Goal: Task Accomplishment & Management: Use online tool/utility

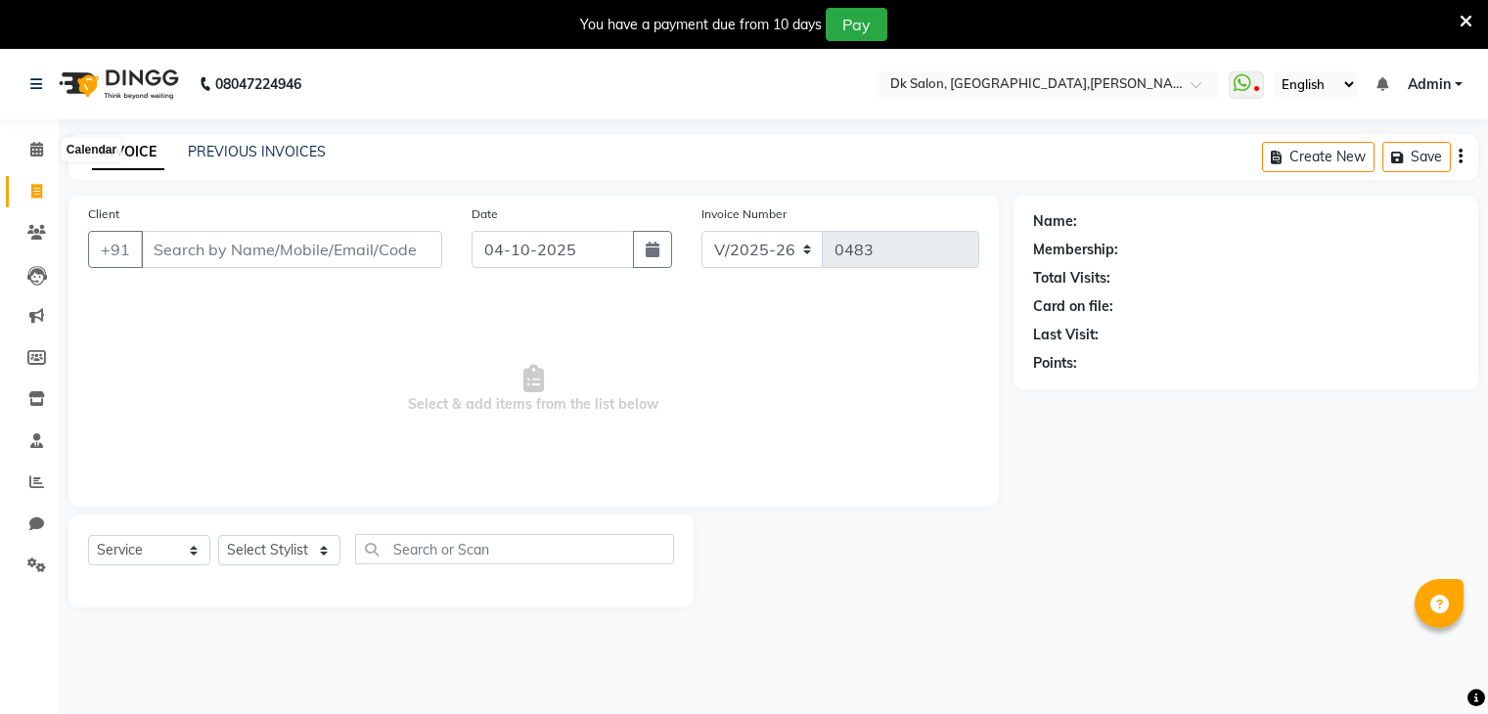
select select "8913"
select select "service"
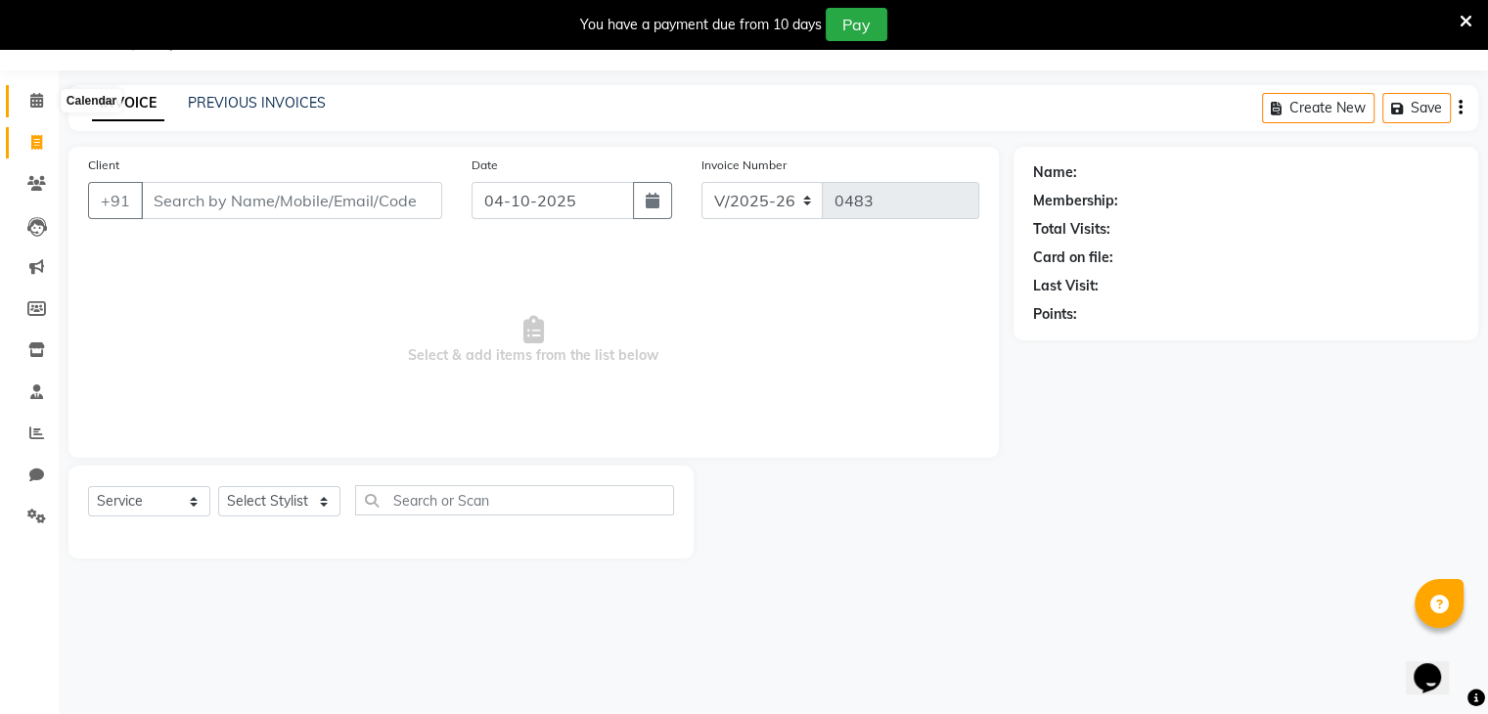
scroll to position [49, 0]
click at [43, 102] on span at bounding box center [37, 101] width 34 height 23
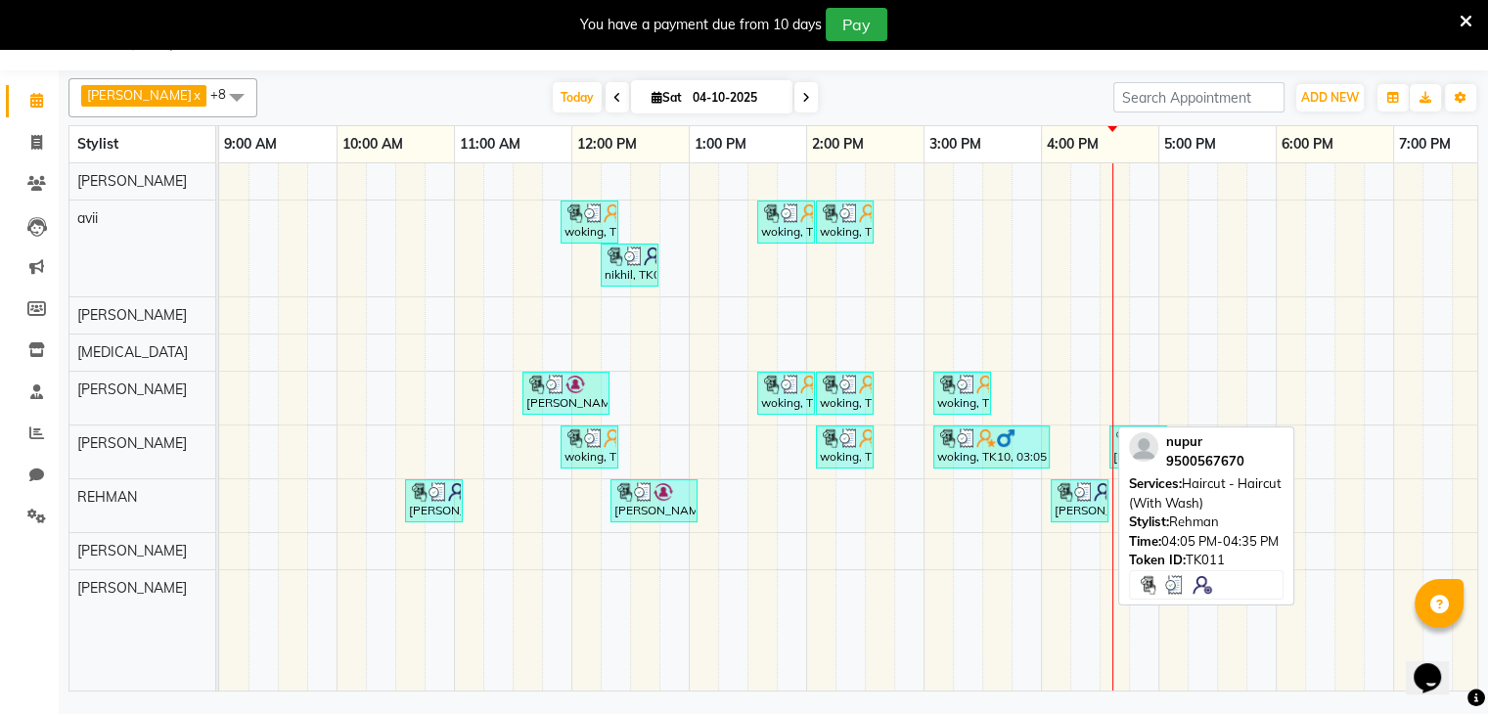
click at [1084, 500] on div "[PERSON_NAME], TK11, 04:05 PM-04:35 PM, Haircut - Haircut (With Wash)" at bounding box center [1080, 500] width 54 height 37
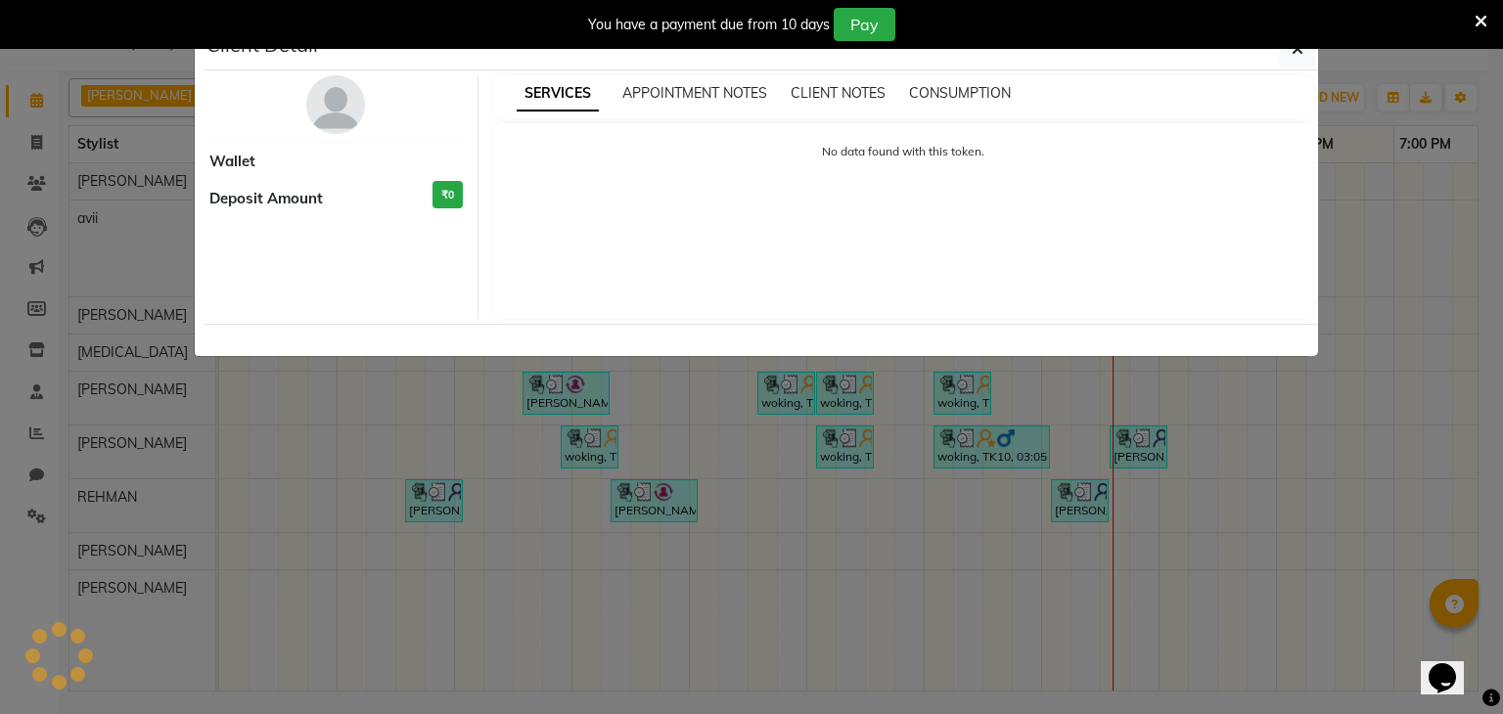
select select "3"
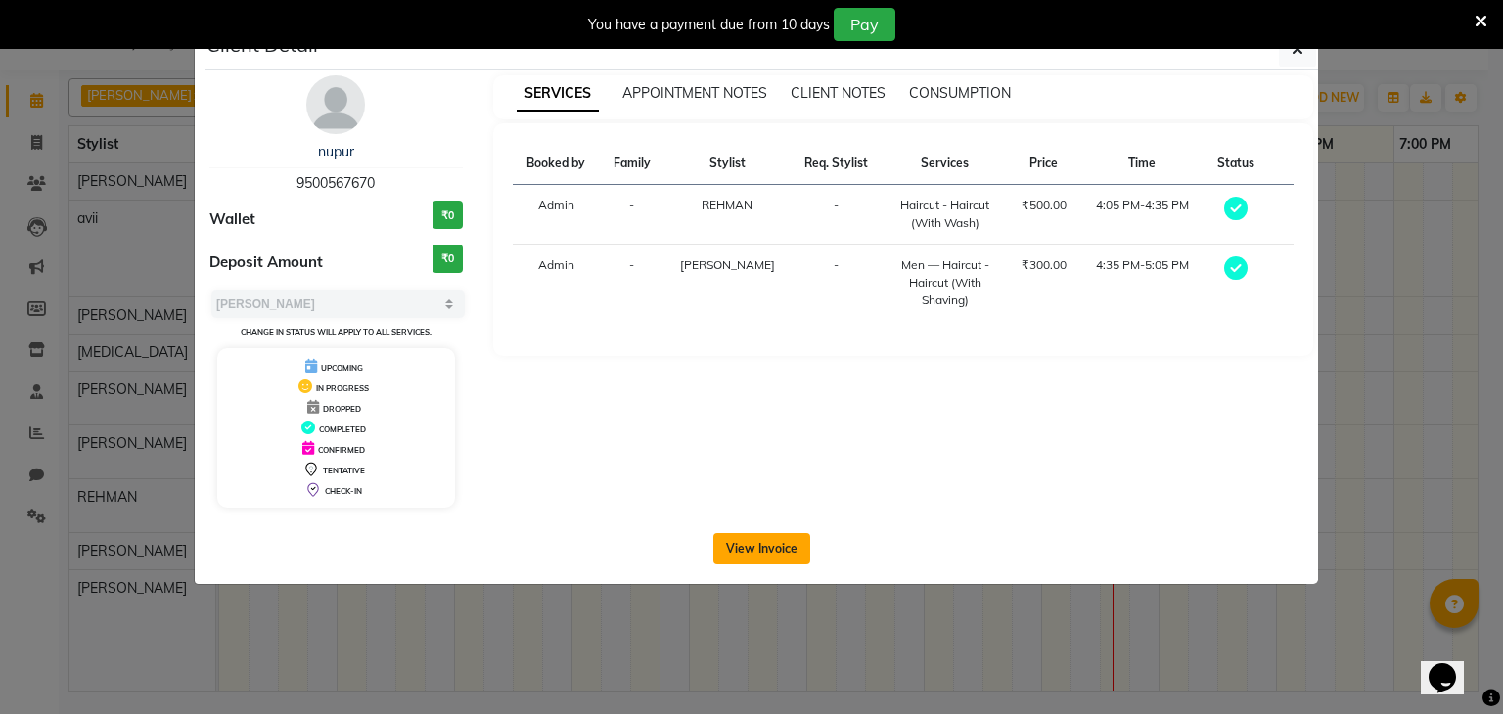
click at [766, 549] on button "View Invoice" at bounding box center [761, 548] width 97 height 31
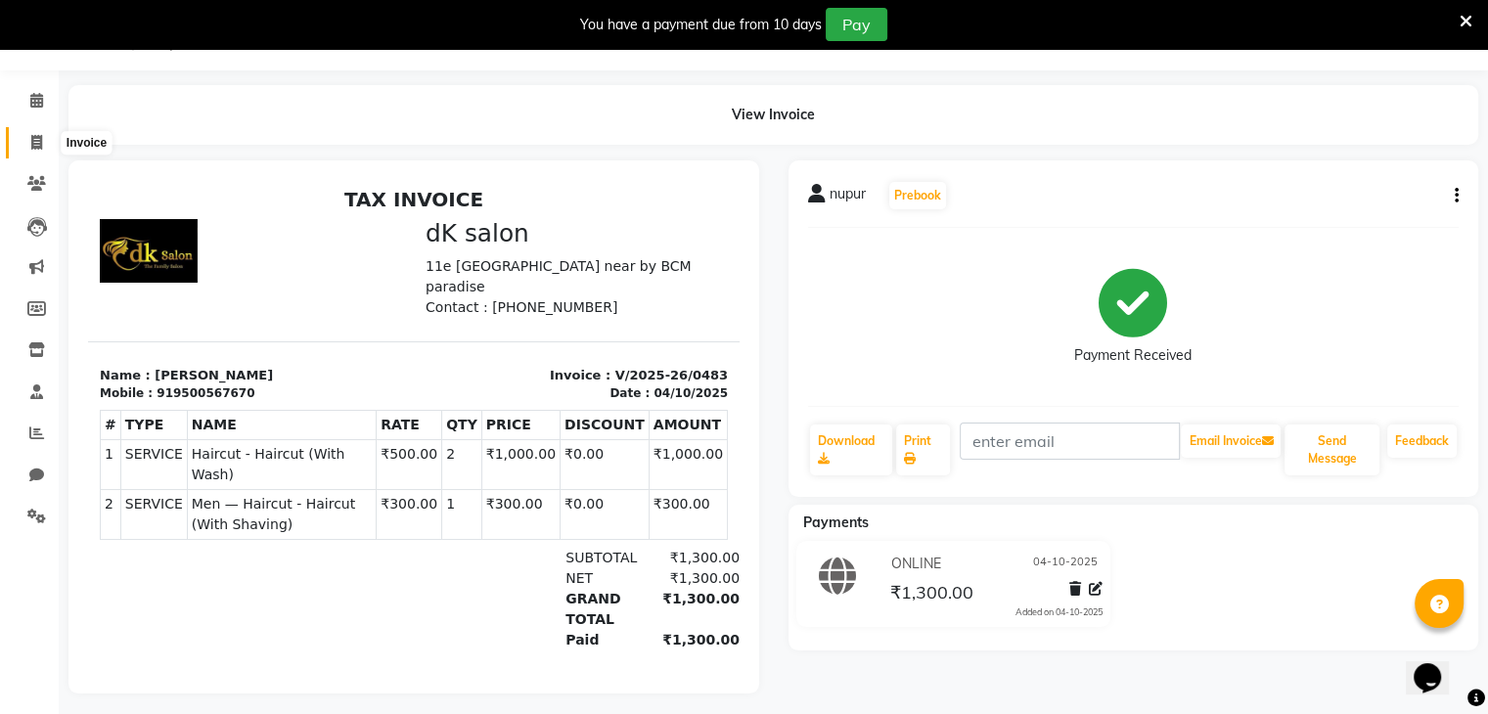
click at [35, 147] on icon at bounding box center [36, 142] width 11 height 15
select select "8913"
select select "service"
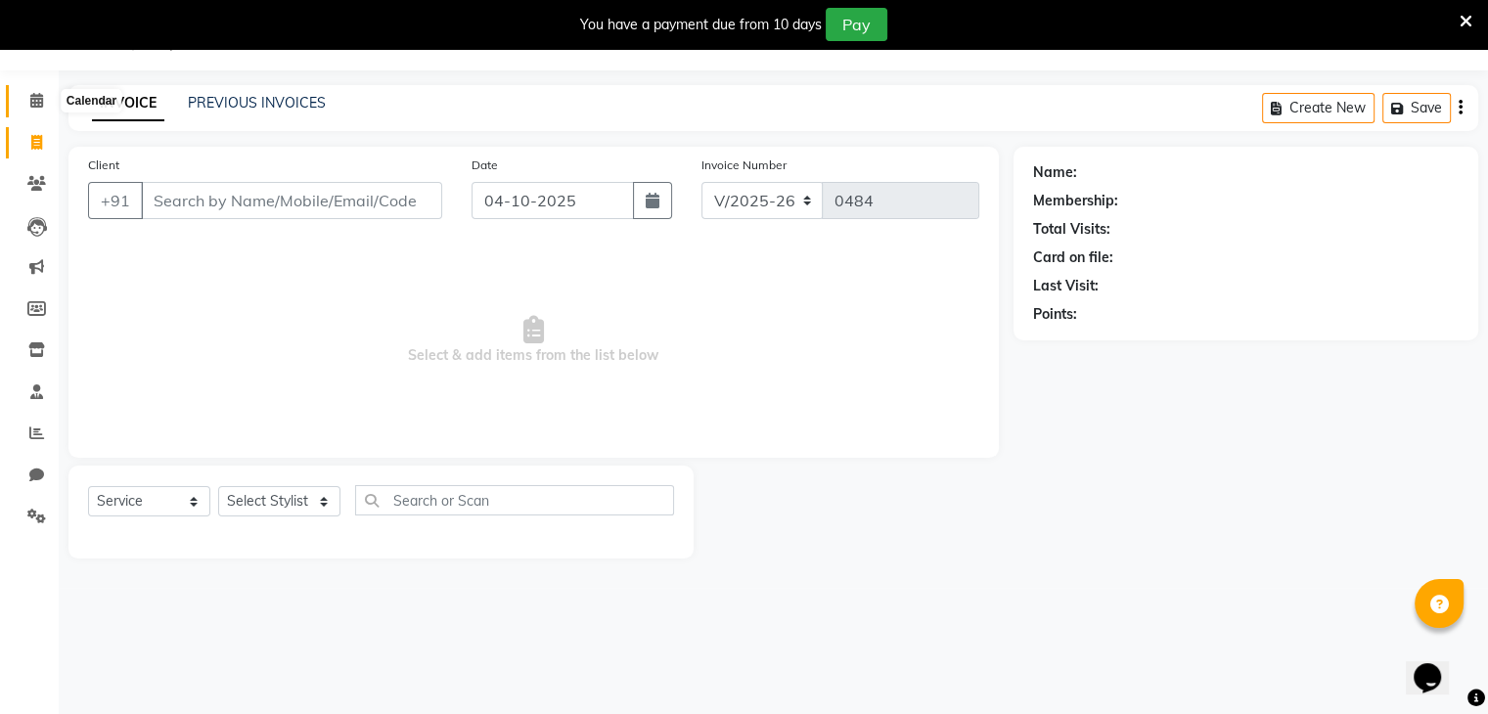
click at [34, 98] on icon at bounding box center [36, 100] width 13 height 15
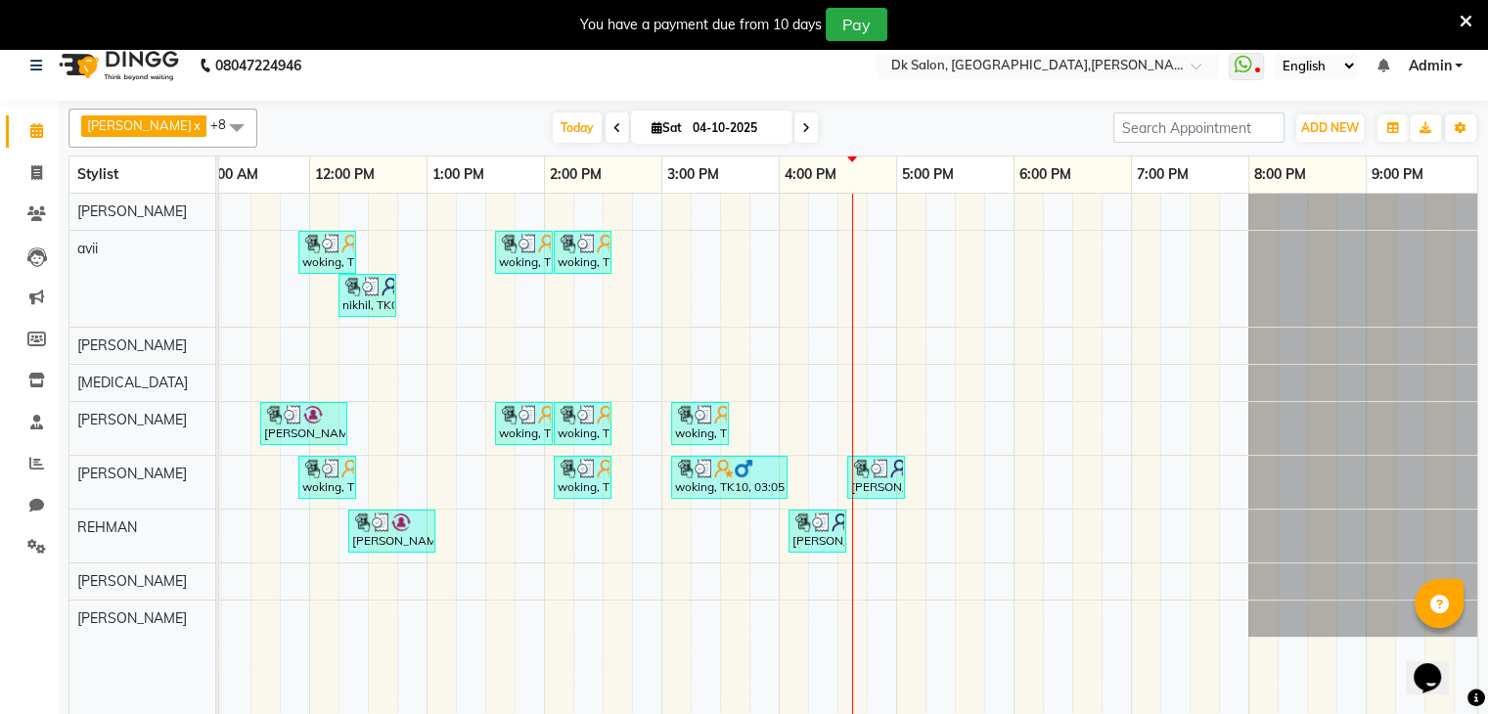
scroll to position [0, 196]
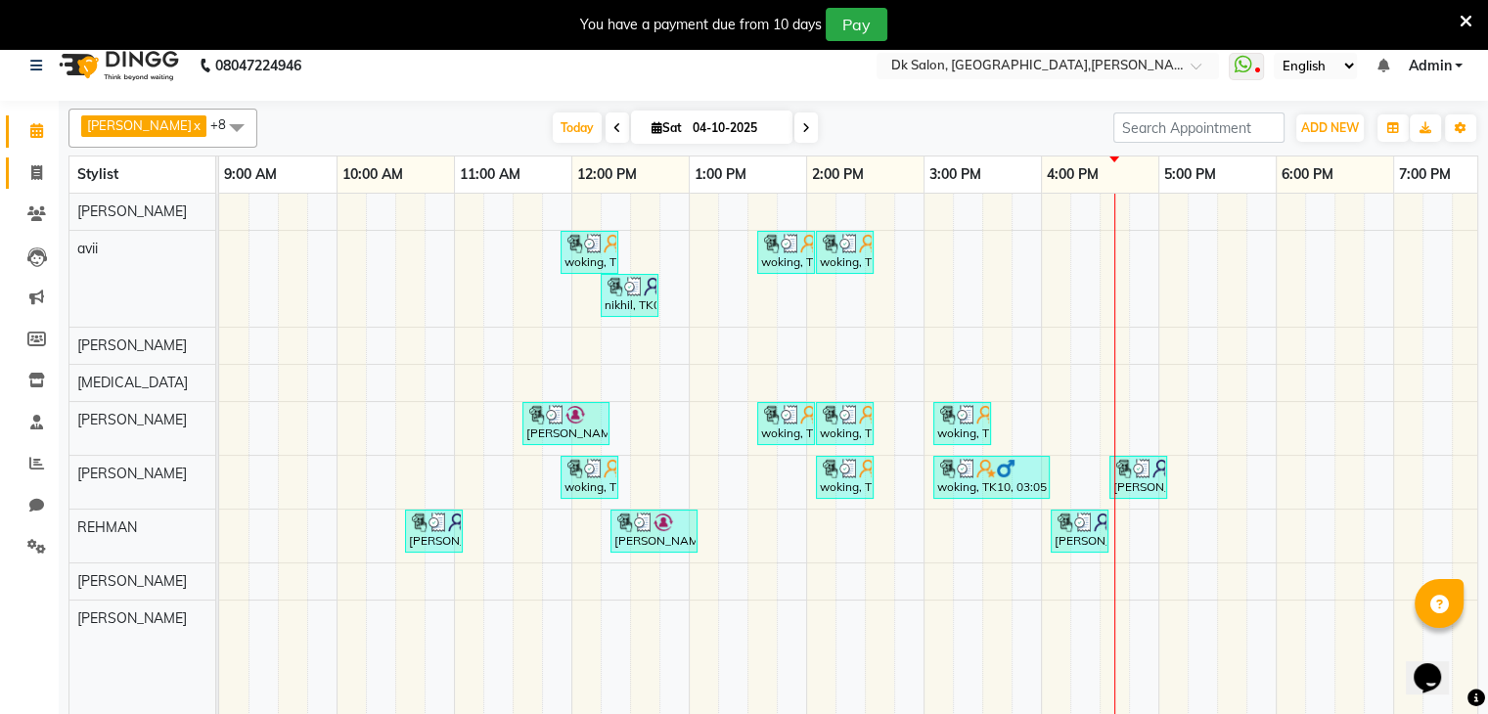
click at [38, 187] on link "Invoice" at bounding box center [29, 174] width 47 height 32
select select "service"
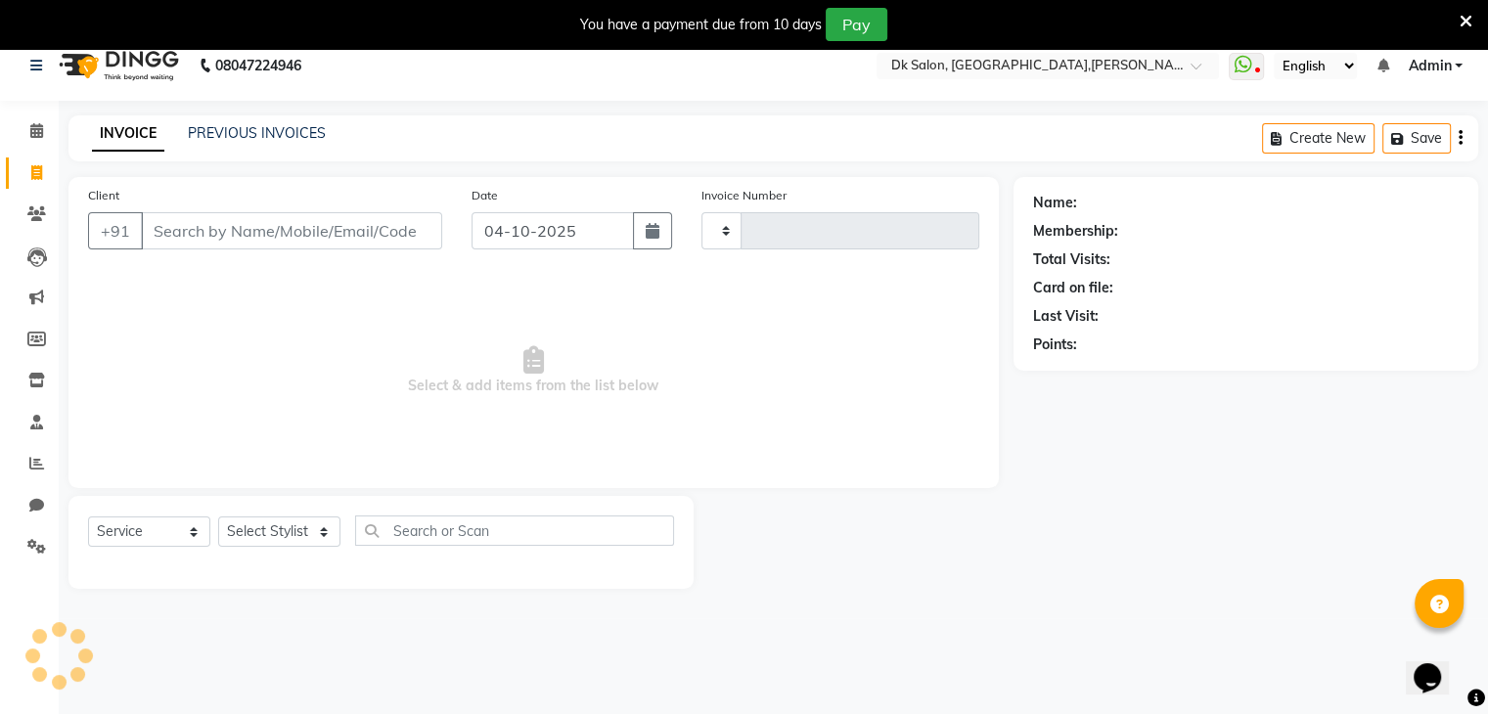
type input "0484"
select select "8913"
click at [196, 231] on input "Client" at bounding box center [291, 230] width 301 height 37
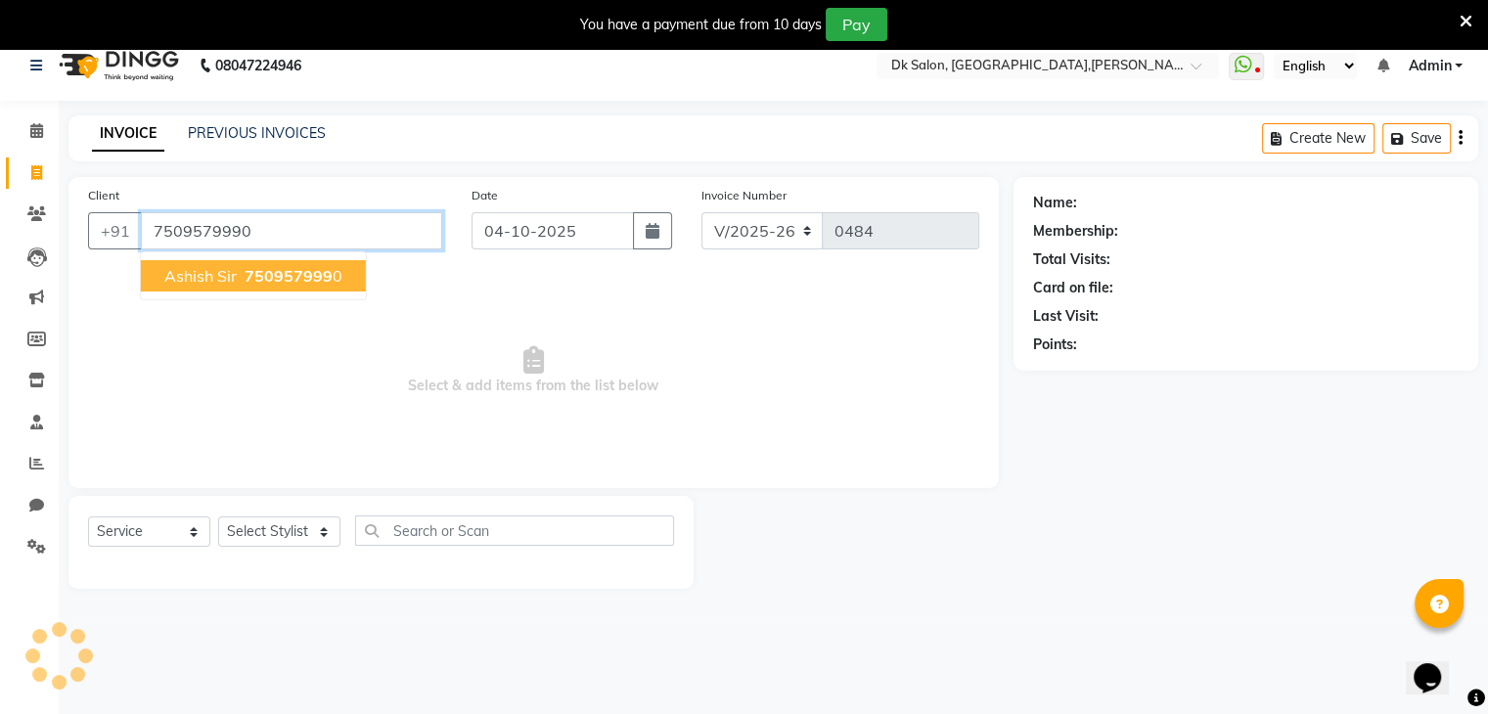
type input "7509579990"
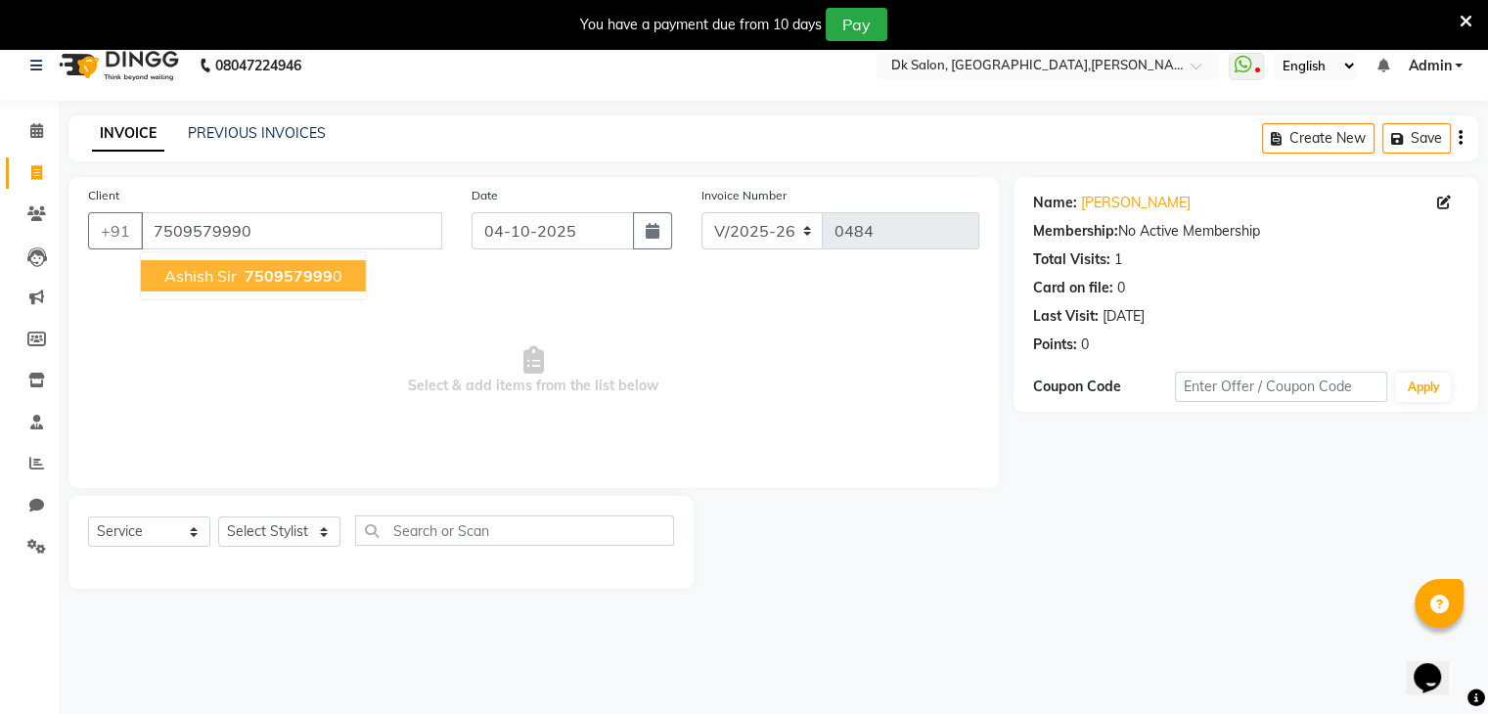
click at [204, 279] on span "Ashish sir" at bounding box center [200, 276] width 72 height 20
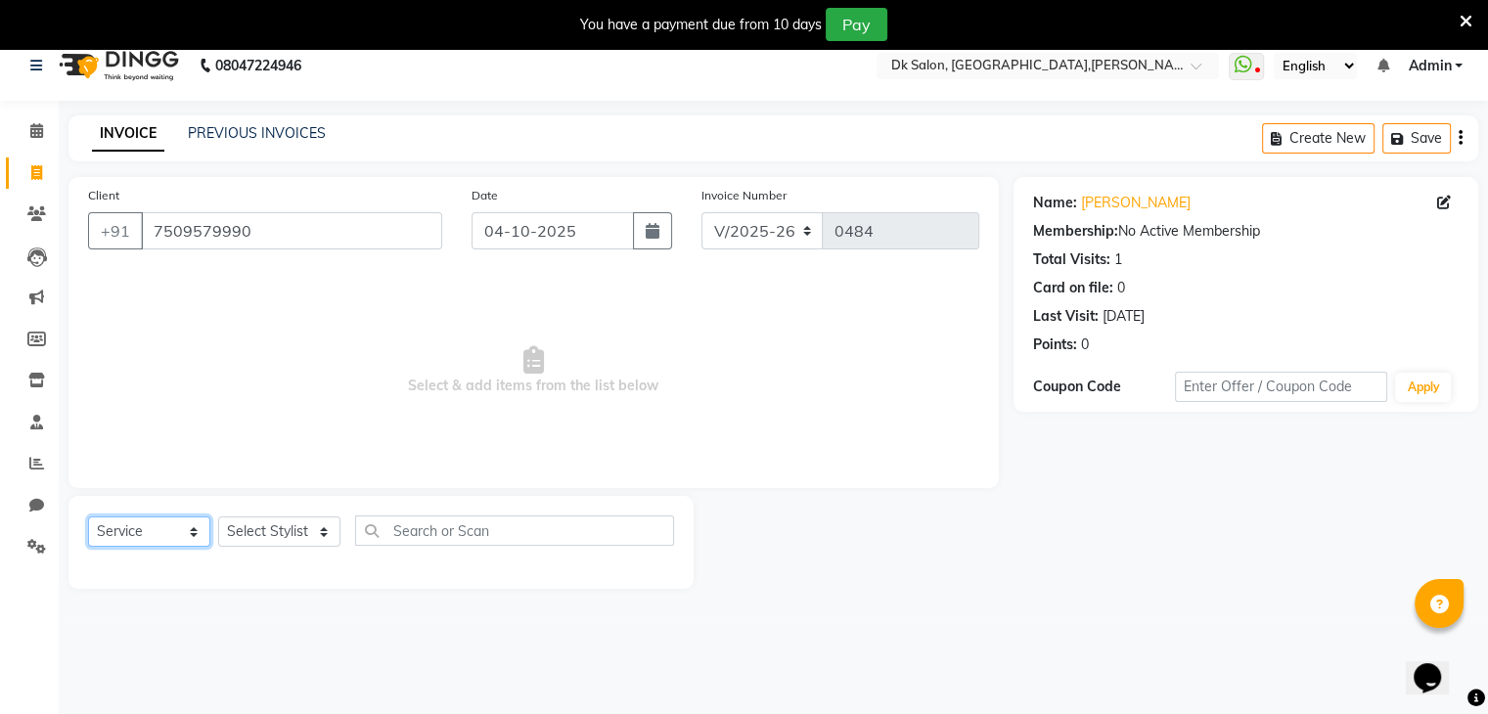
click at [196, 532] on select "Select Service Product Membership Package Voucher Prepaid Gift Card" at bounding box center [149, 532] width 122 height 30
click at [320, 536] on select "Select Stylist [PERSON_NAME] [PERSON_NAME] [MEDICAL_DATA] [PERSON_NAME] [PERSON…" at bounding box center [279, 532] width 122 height 30
select select "90539"
click at [218, 518] on select "Select Stylist [PERSON_NAME] [PERSON_NAME] [MEDICAL_DATA] [PERSON_NAME] [PERSON…" at bounding box center [279, 532] width 122 height 30
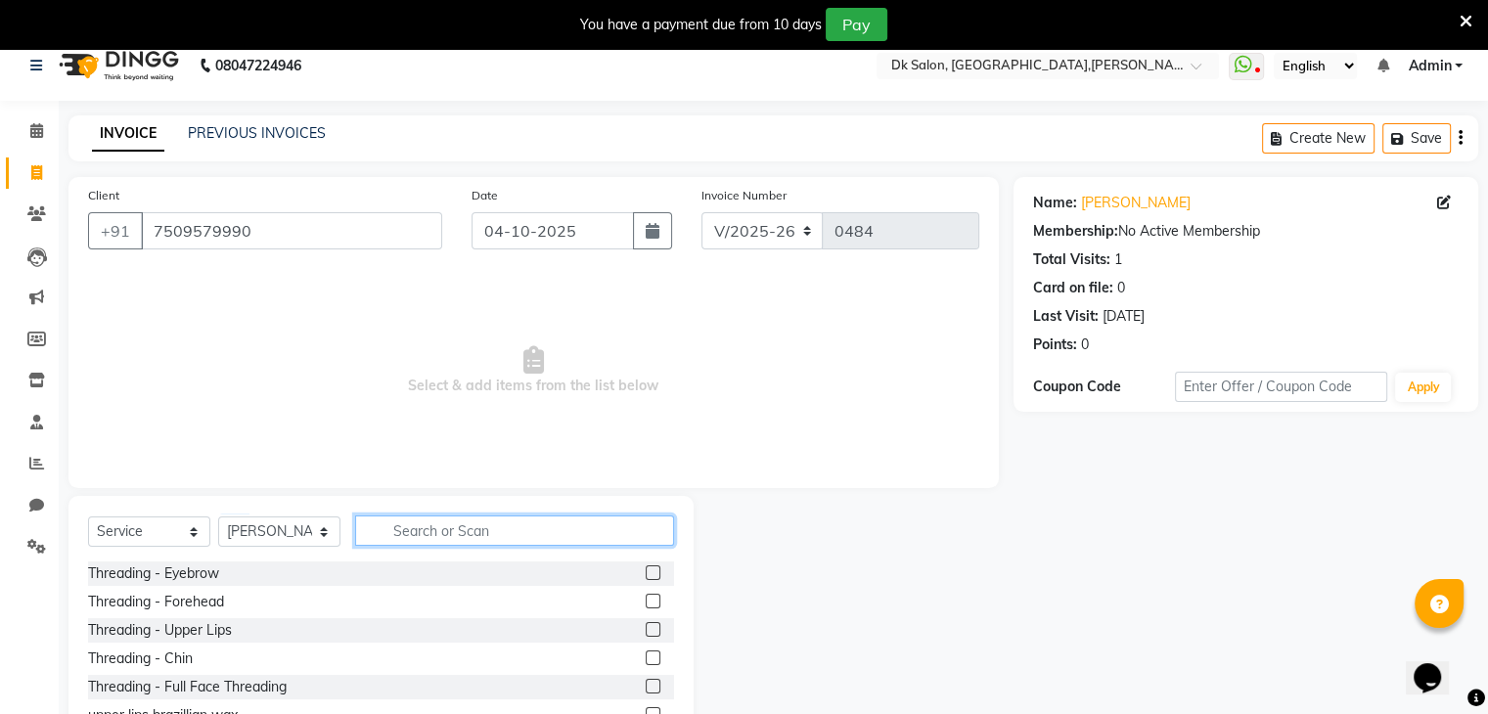
click at [412, 537] on input "text" at bounding box center [514, 531] width 319 height 30
type input "haircut"
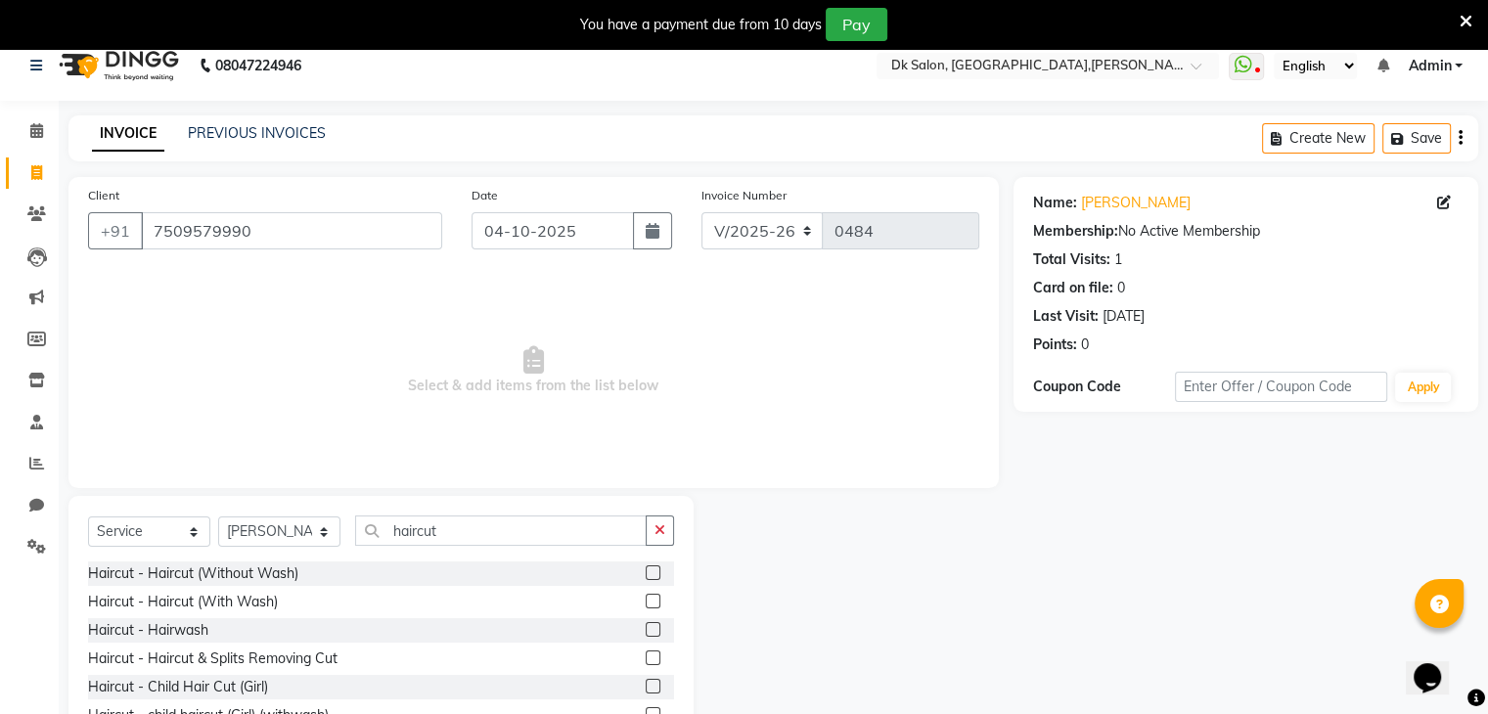
click at [646, 575] on label at bounding box center [653, 573] width 15 height 15
click at [646, 575] on input "checkbox" at bounding box center [652, 574] width 13 height 13
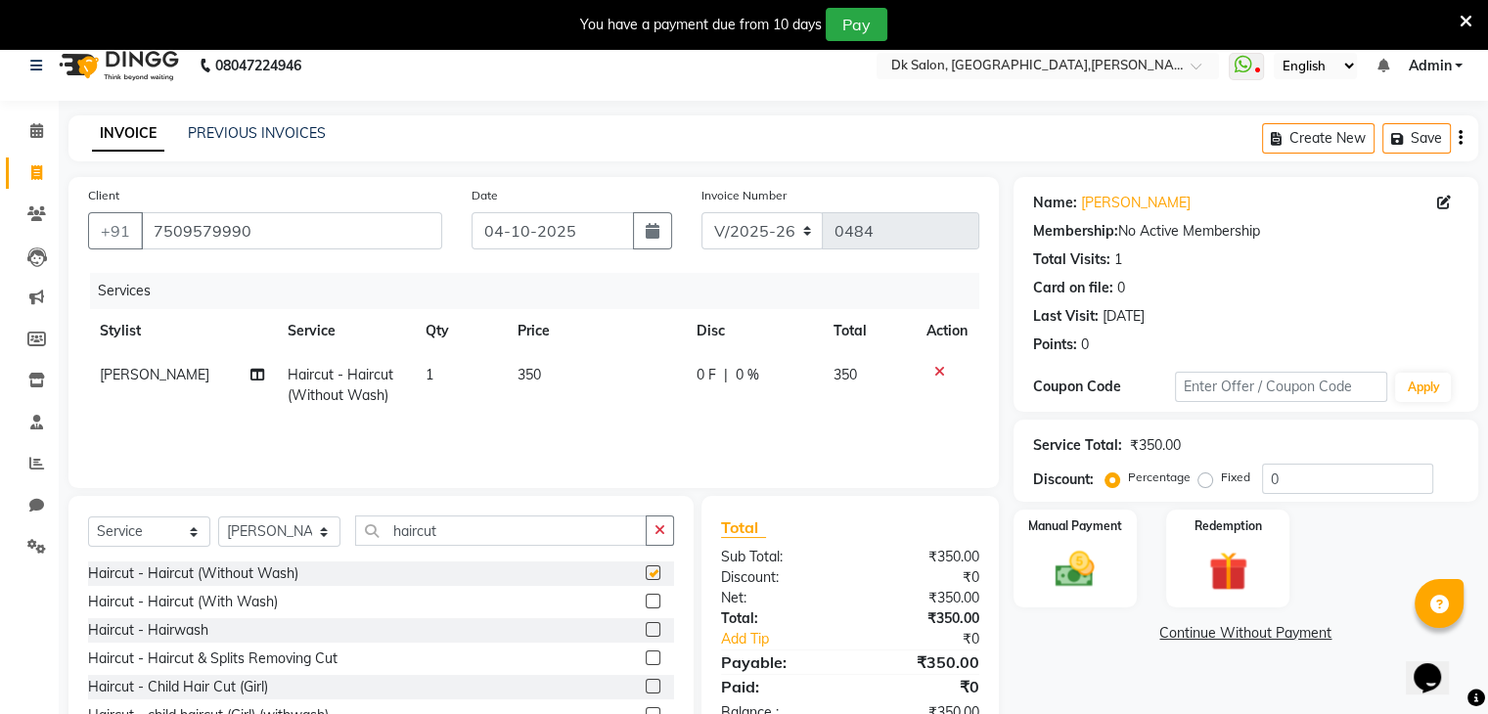
checkbox input "false"
click at [939, 371] on icon at bounding box center [940, 372] width 11 height 14
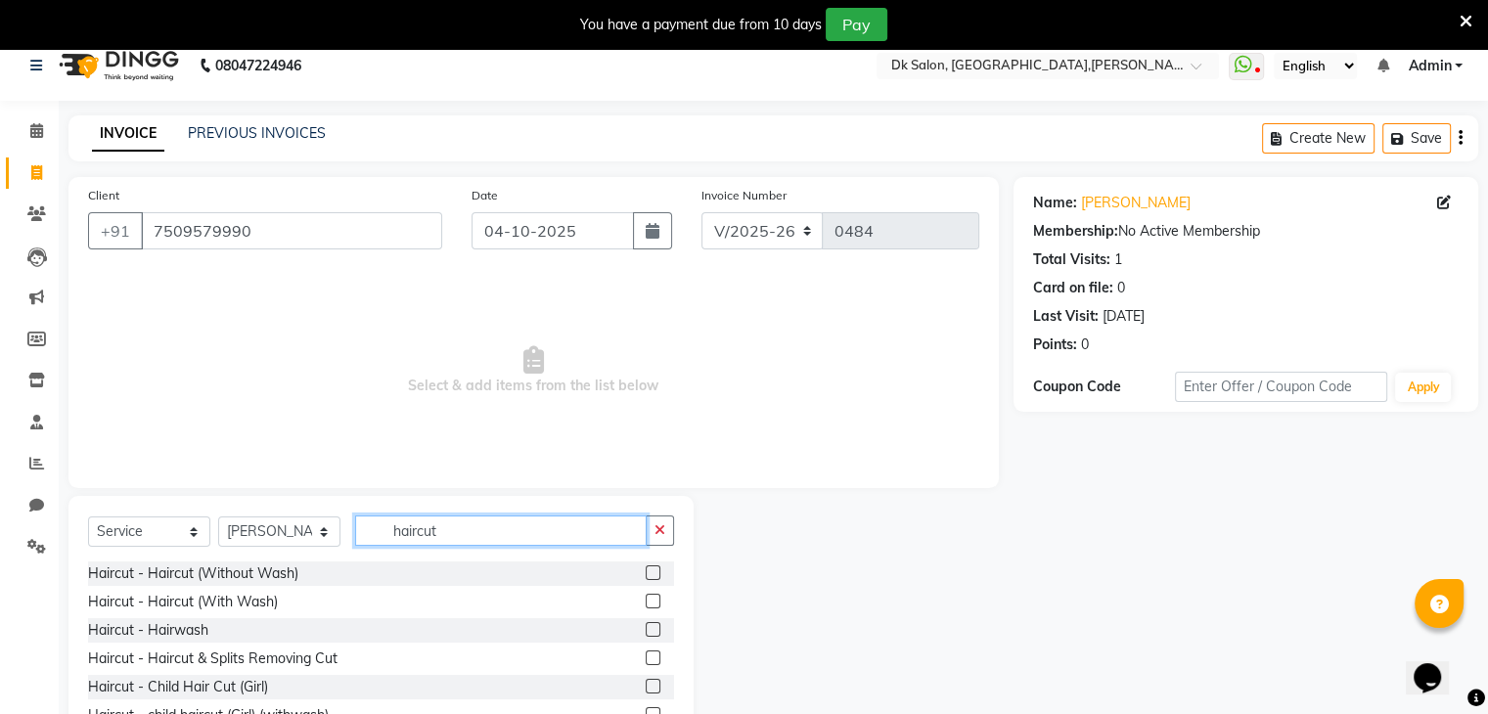
click at [386, 525] on input "haircut" at bounding box center [501, 531] width 292 height 30
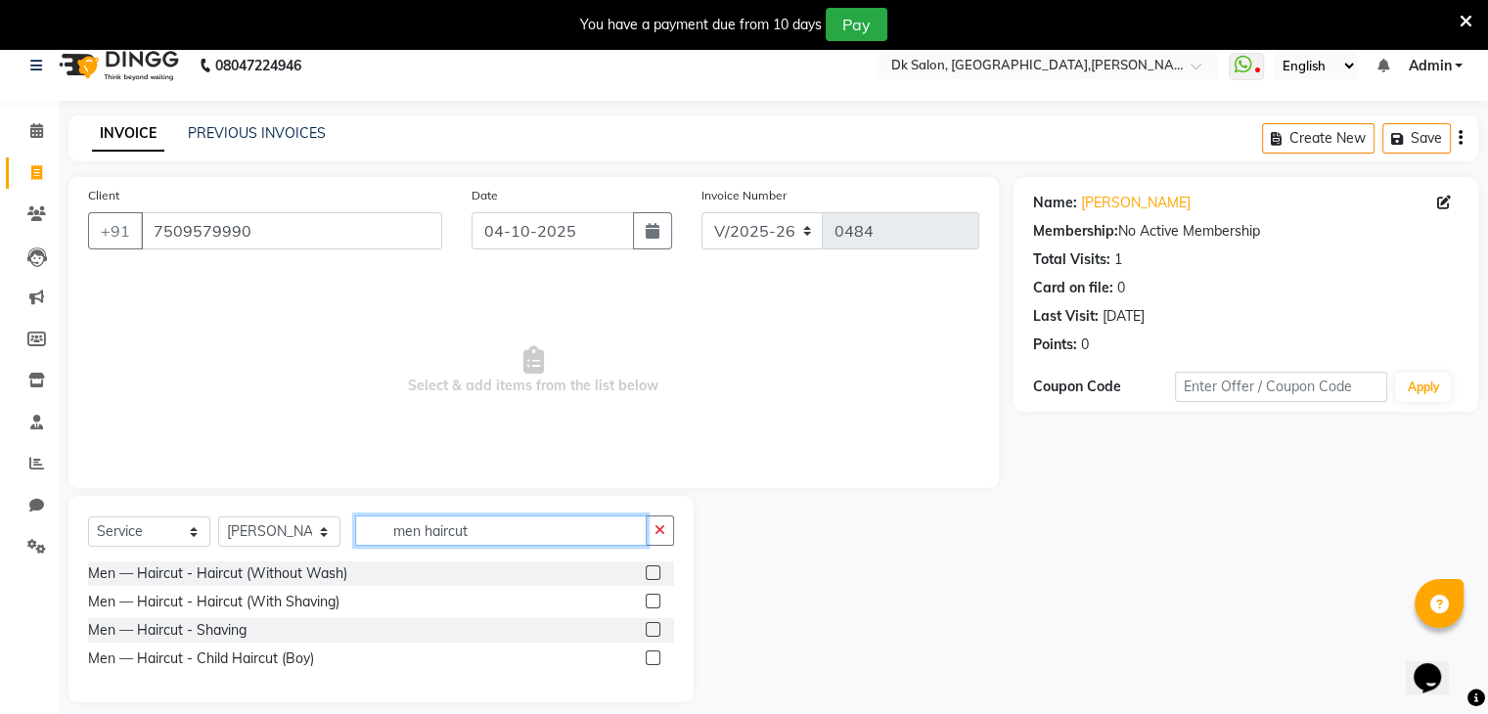
type input "men haircut"
click at [656, 571] on label at bounding box center [653, 573] width 15 height 15
click at [656, 571] on input "checkbox" at bounding box center [652, 574] width 13 height 13
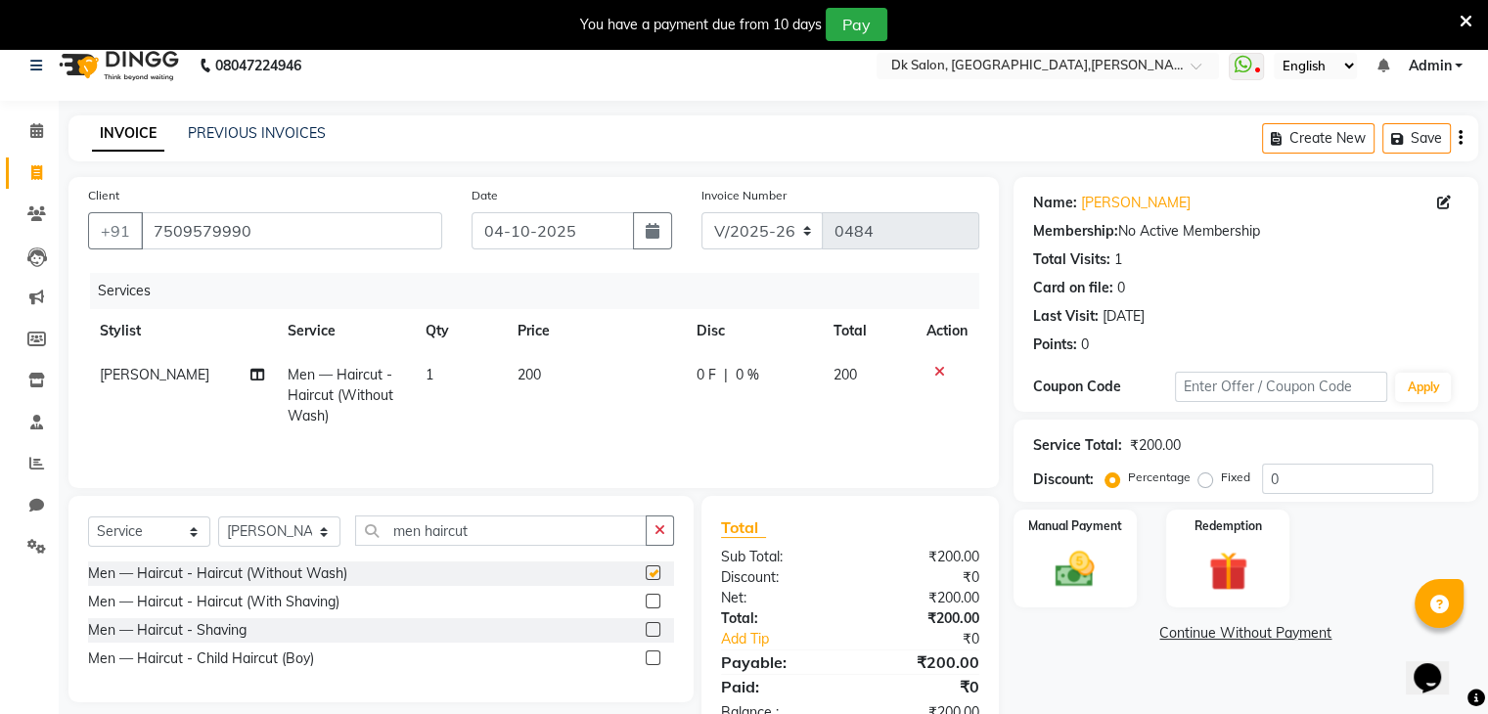
checkbox input "false"
click at [661, 537] on icon "button" at bounding box center [660, 531] width 11 height 14
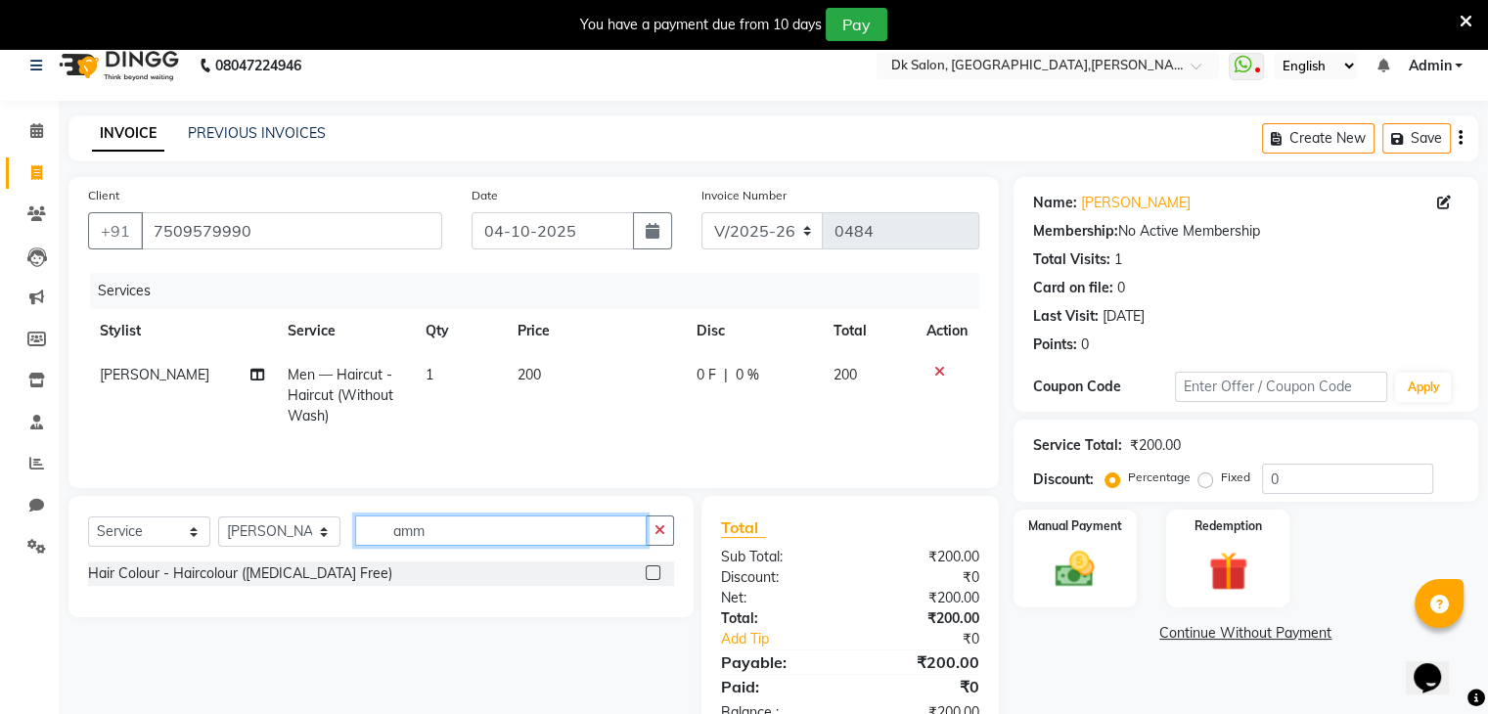
type input "amm"
click at [653, 573] on label at bounding box center [653, 573] width 15 height 15
click at [653, 573] on input "checkbox" at bounding box center [652, 574] width 13 height 13
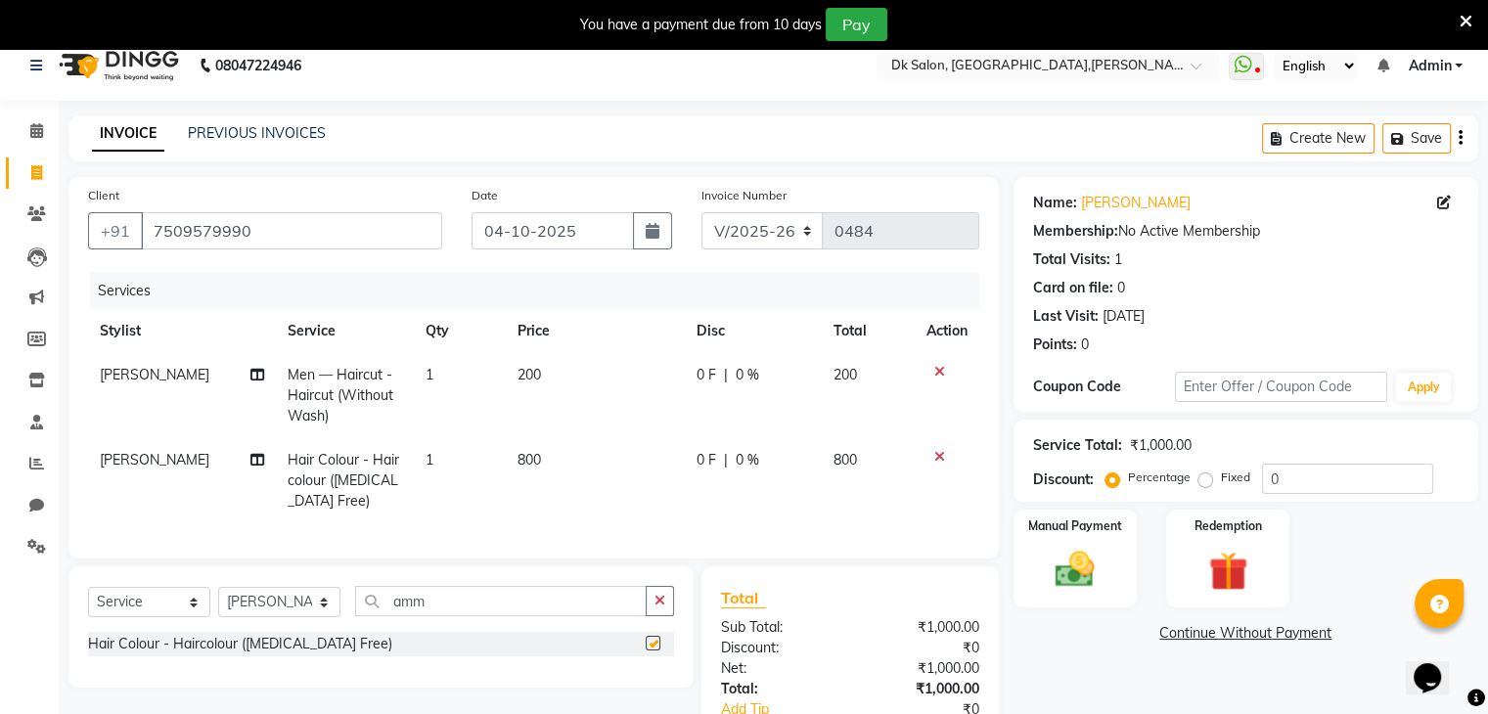
checkbox input "false"
click at [666, 617] on button "button" at bounding box center [660, 601] width 28 height 30
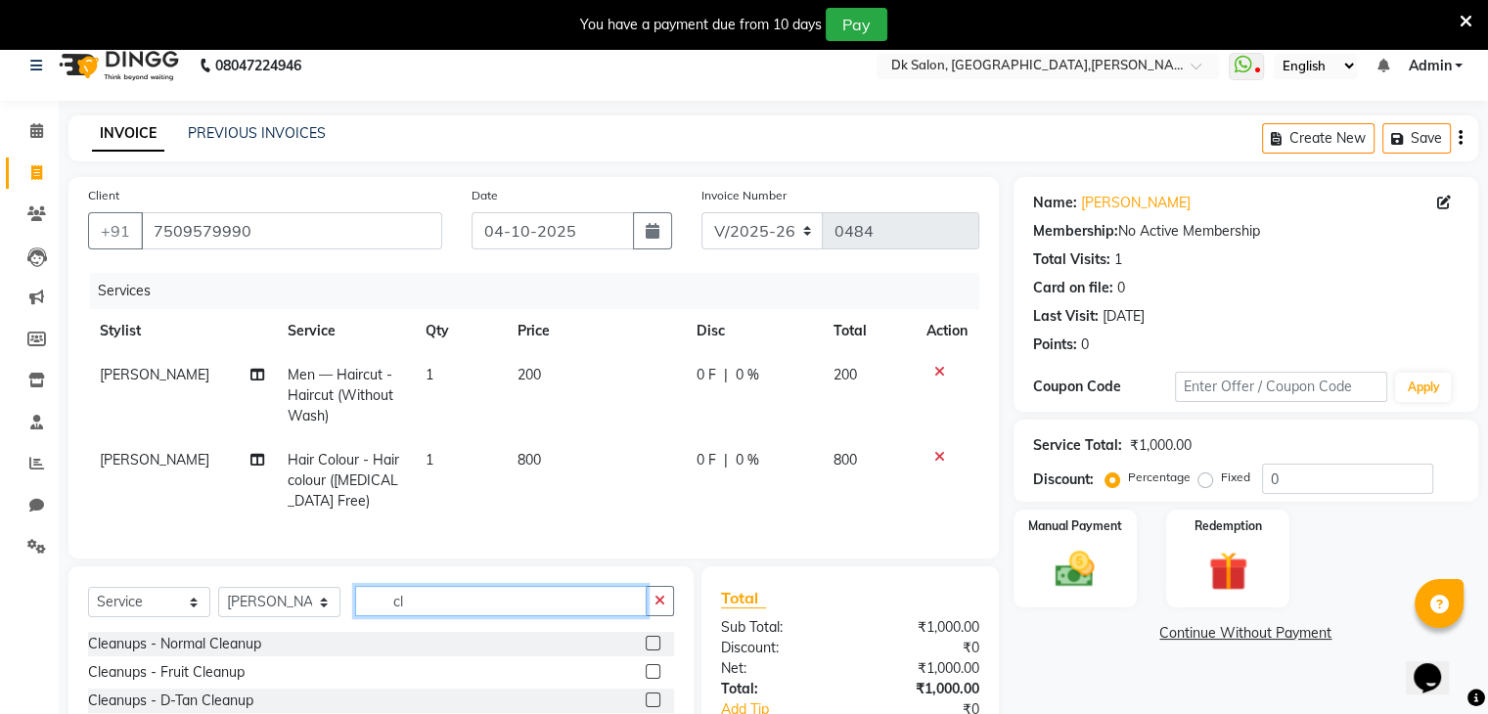
type input "cl"
click at [646, 651] on label at bounding box center [653, 643] width 15 height 15
click at [646, 651] on input "checkbox" at bounding box center [652, 644] width 13 height 13
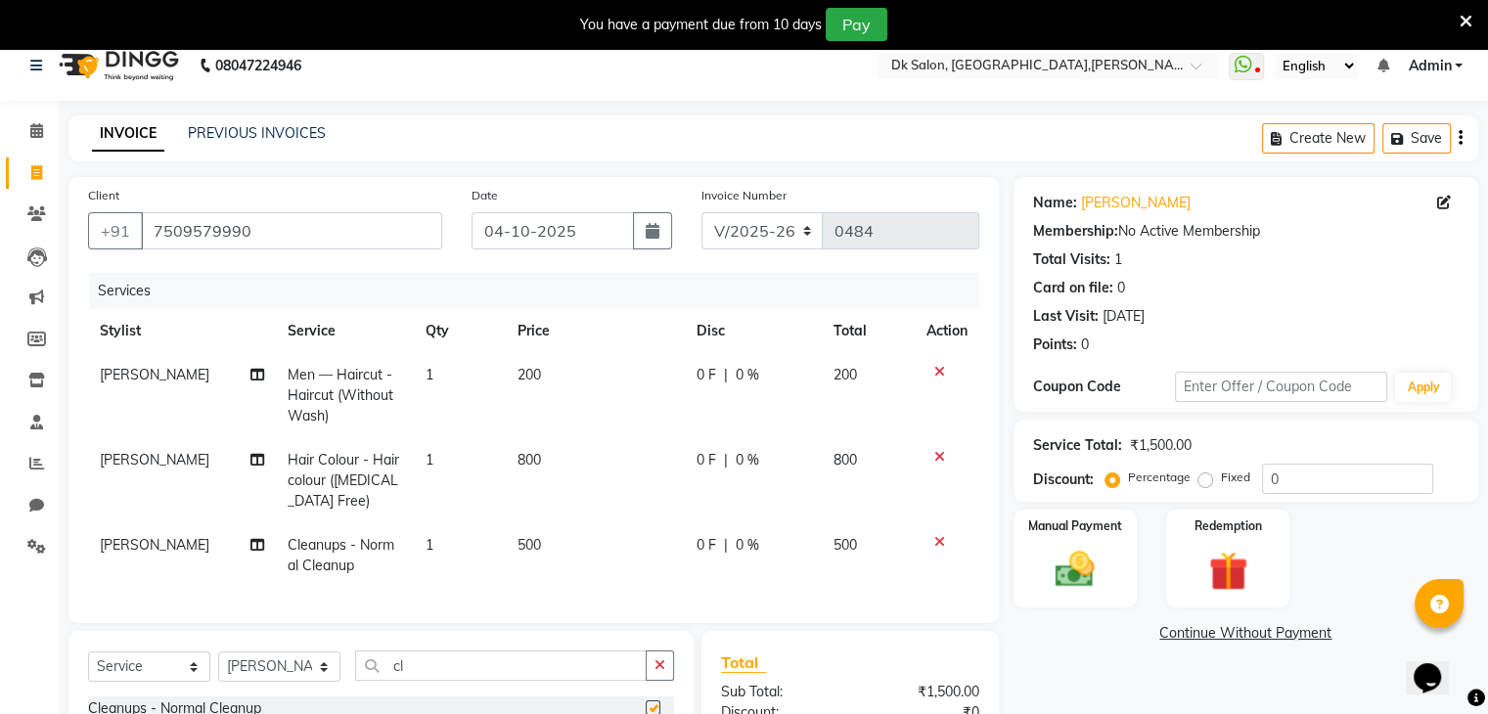
checkbox input "false"
click at [532, 543] on span "500" at bounding box center [529, 545] width 23 height 18
select select "90539"
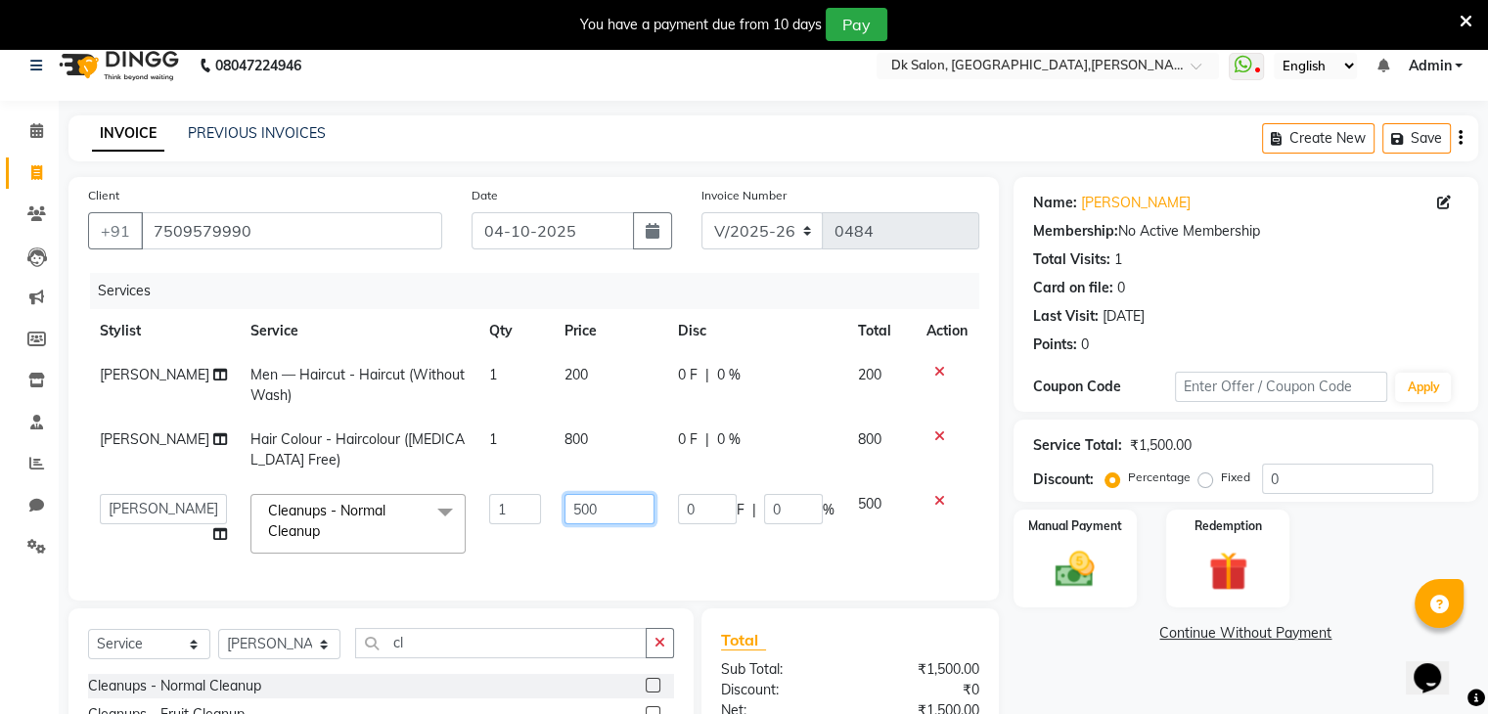
click at [580, 511] on input "500" at bounding box center [610, 509] width 90 height 30
type input "5"
type input "350"
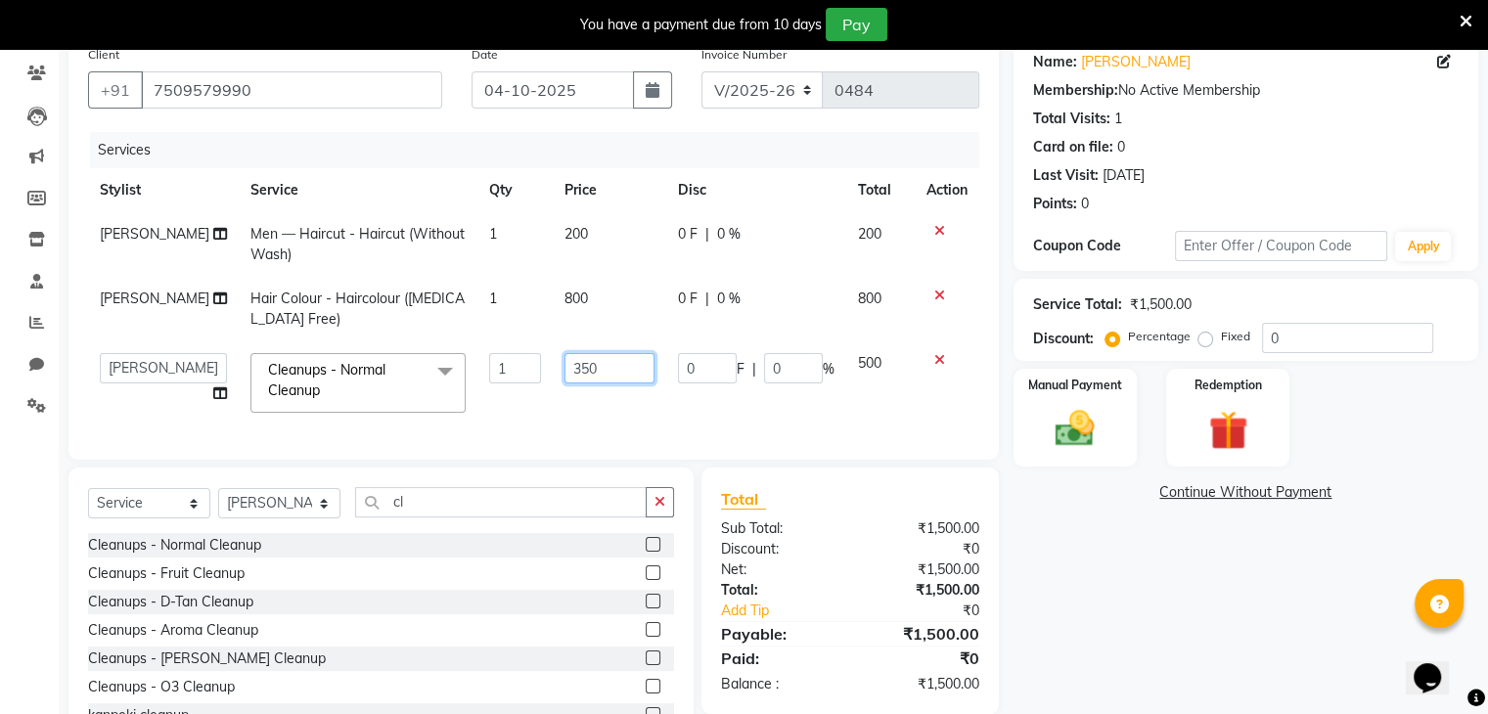
scroll to position [247, 0]
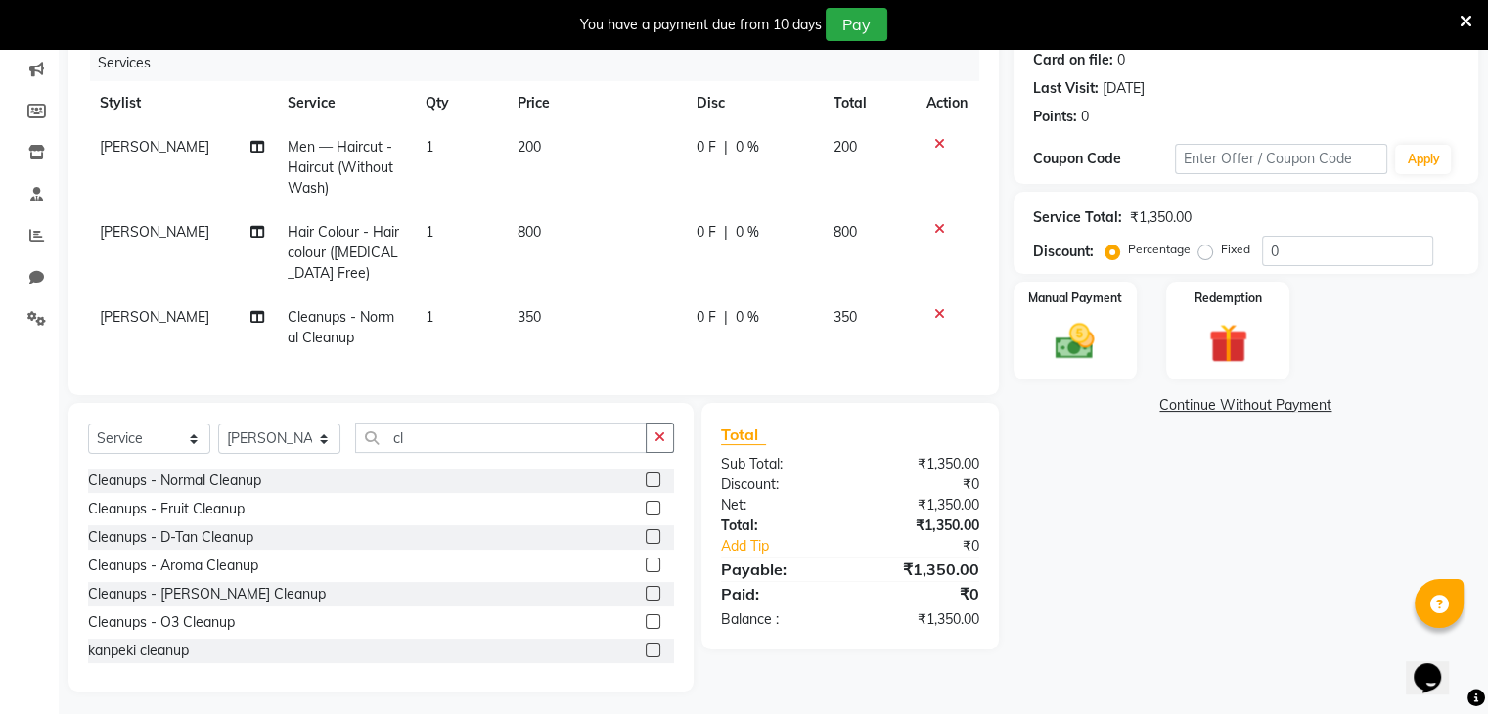
click at [1030, 459] on div "Name: Ashish Sir Membership: No Active Membership Total Visits: 1 Card on file:…" at bounding box center [1254, 320] width 480 height 743
click at [1071, 344] on img at bounding box center [1075, 342] width 66 height 47
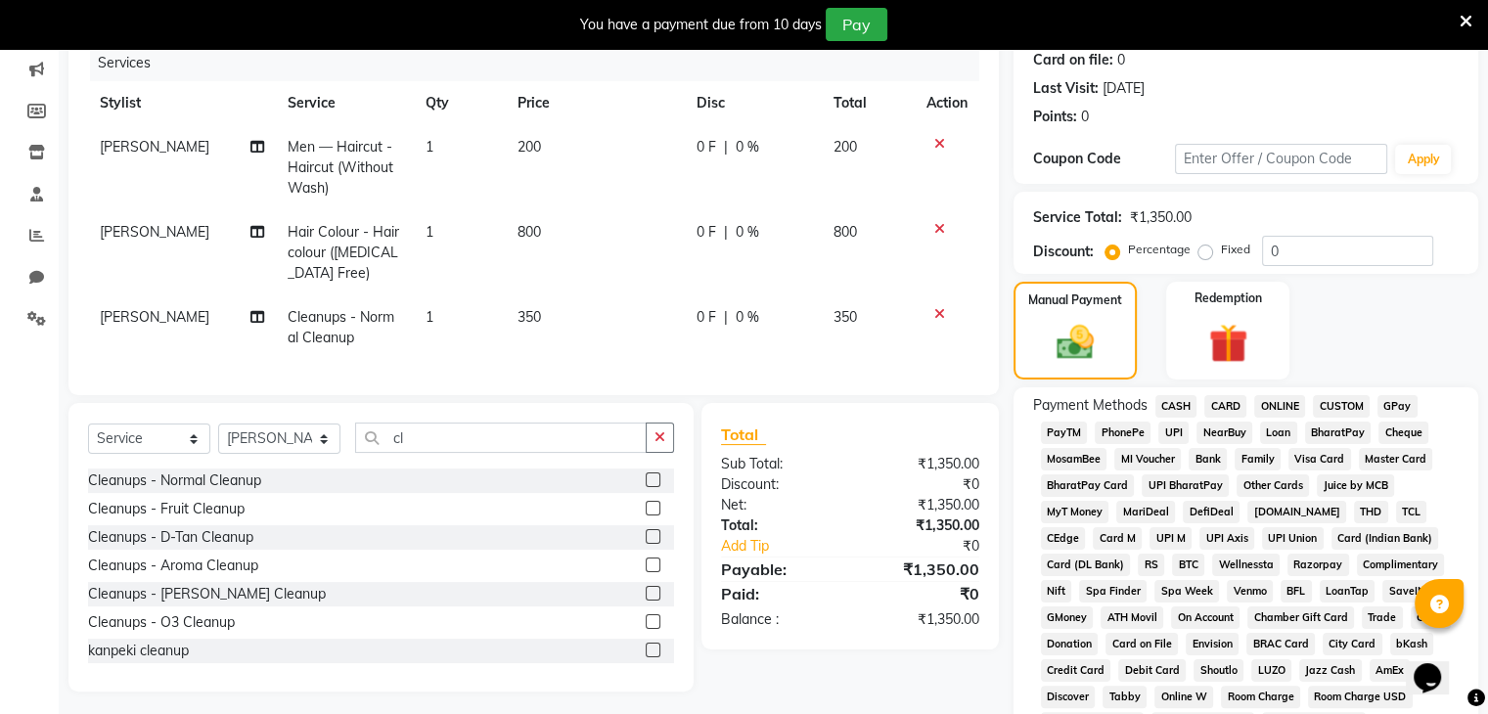
click at [1273, 412] on span "ONLINE" at bounding box center [1280, 406] width 51 height 23
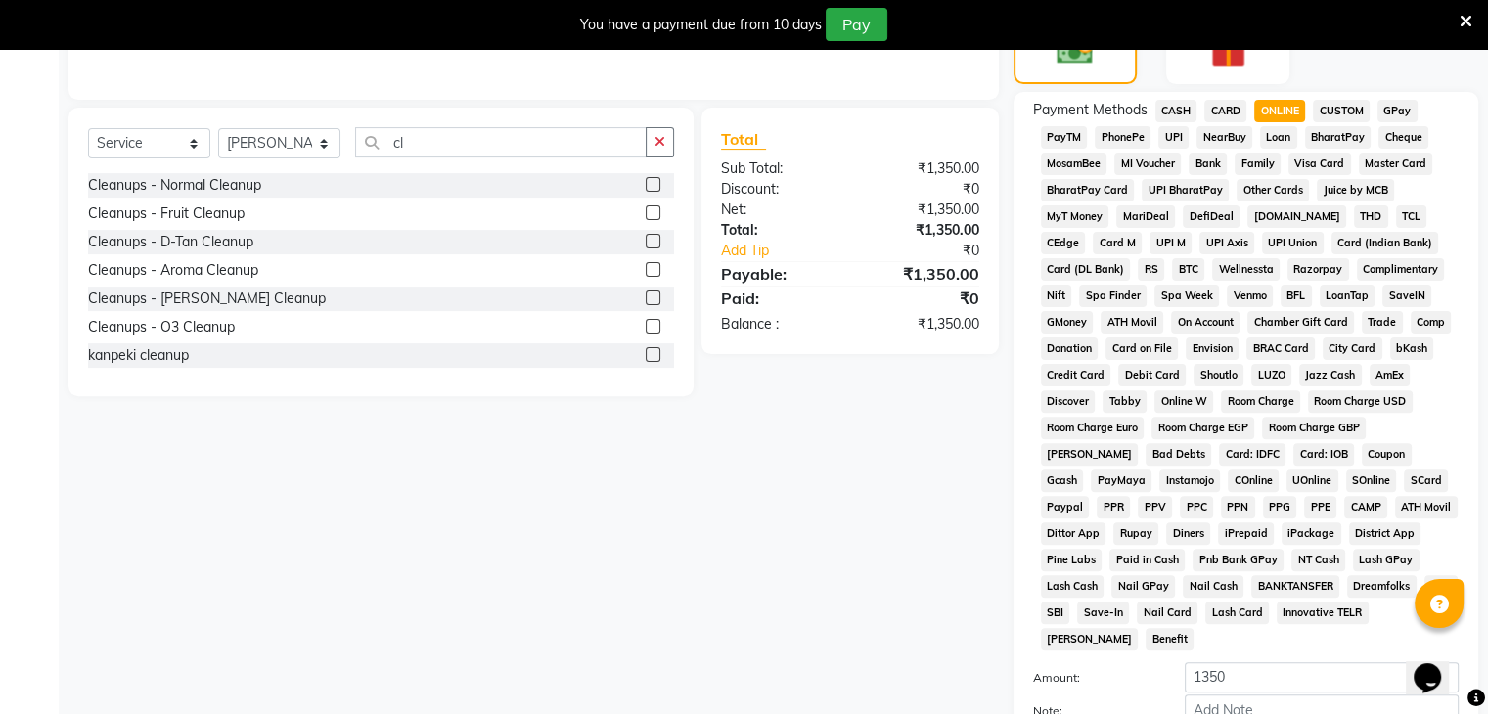
scroll to position [728, 0]
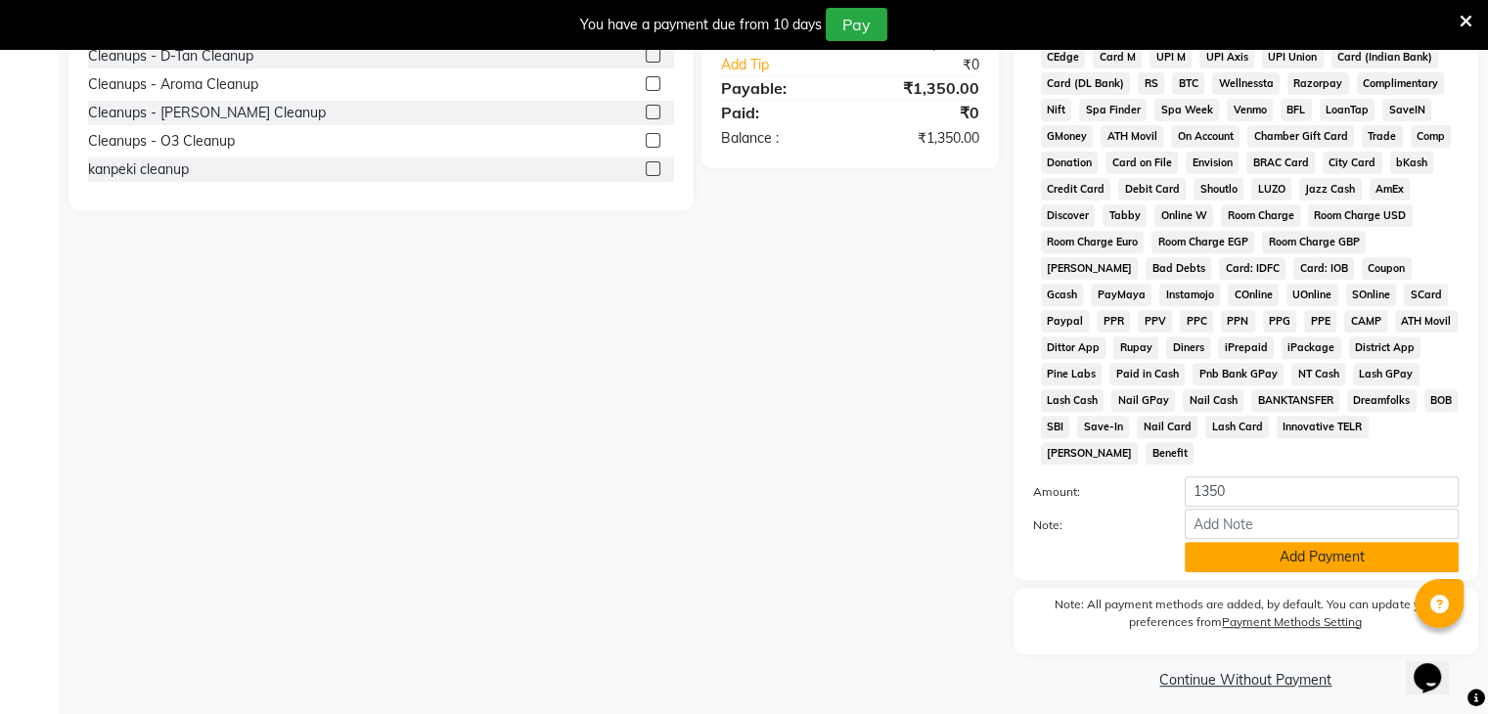
click at [1314, 546] on button "Add Payment" at bounding box center [1322, 557] width 274 height 30
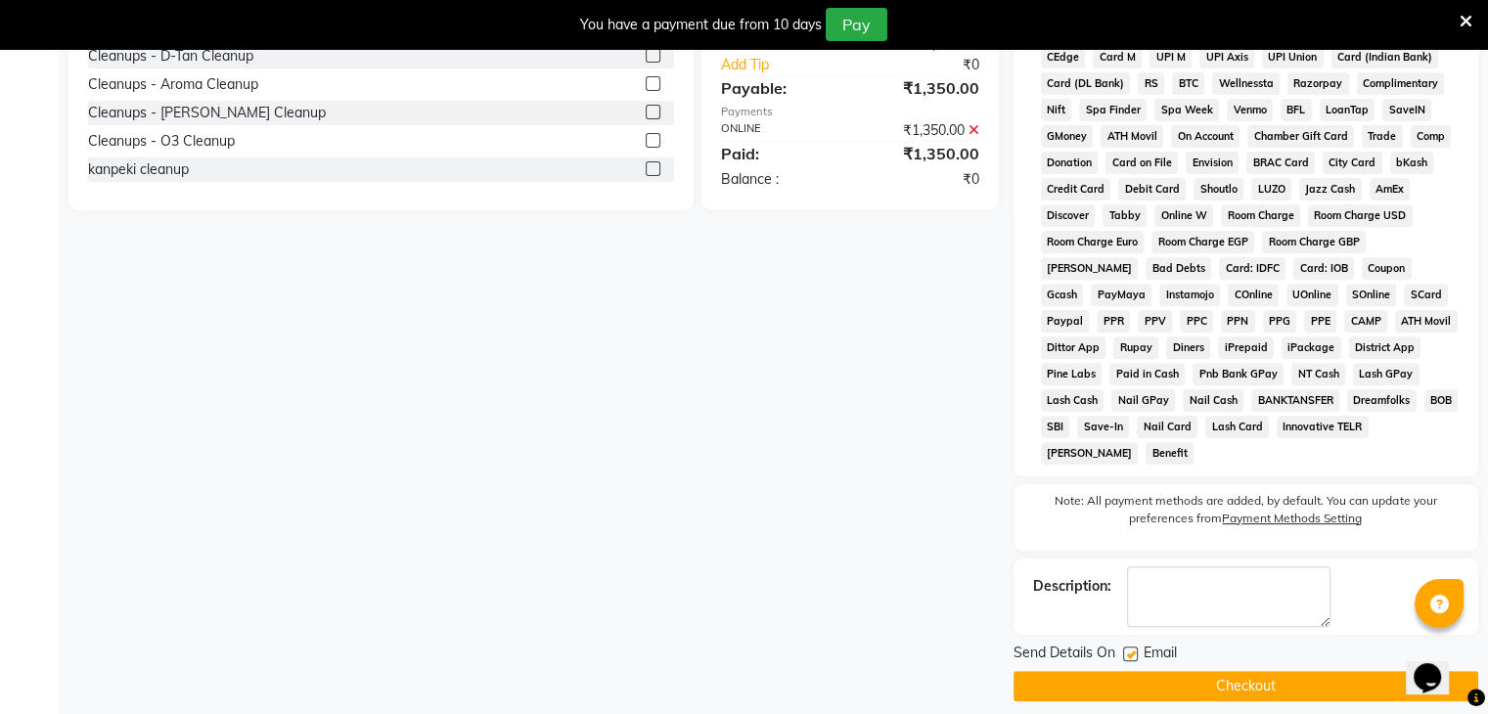
click at [1300, 673] on button "Checkout" at bounding box center [1246, 686] width 465 height 30
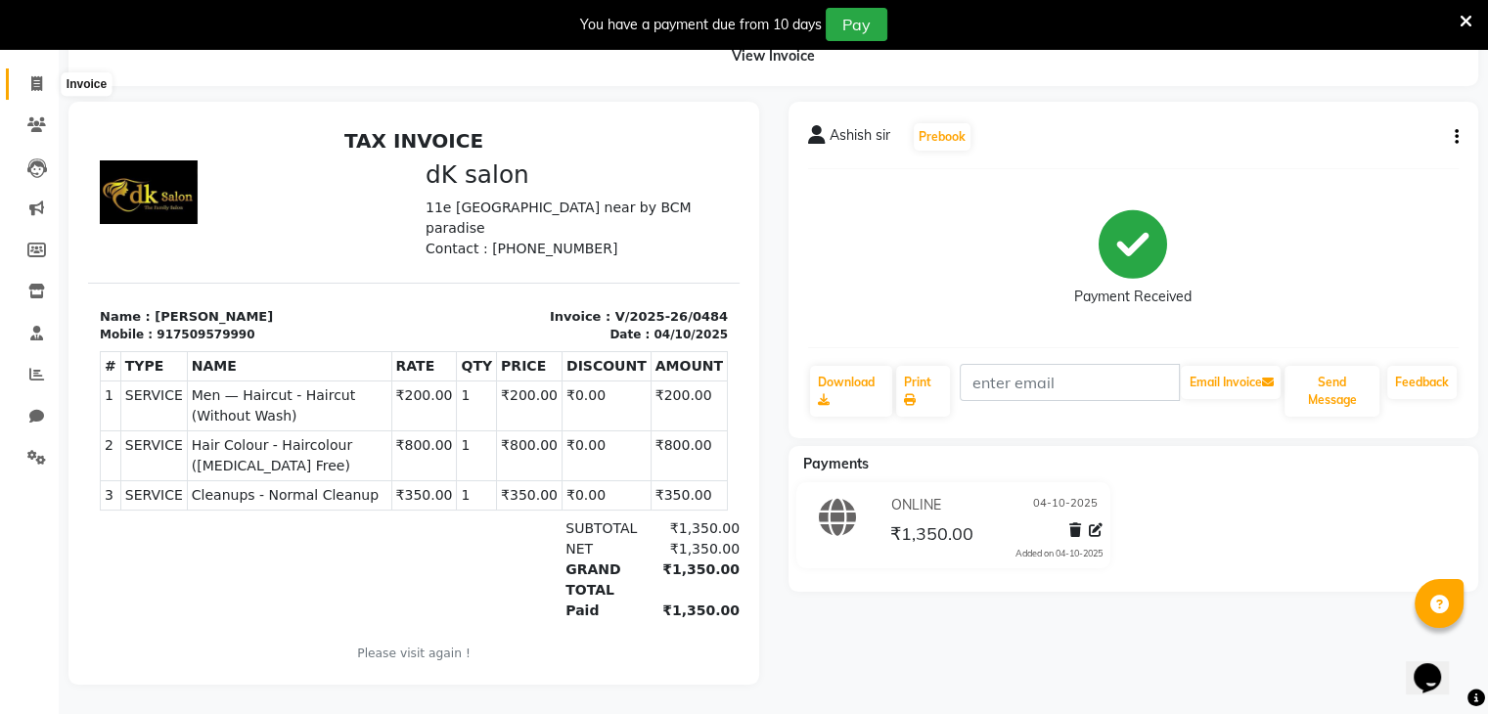
click at [33, 76] on icon at bounding box center [36, 83] width 11 height 15
select select "service"
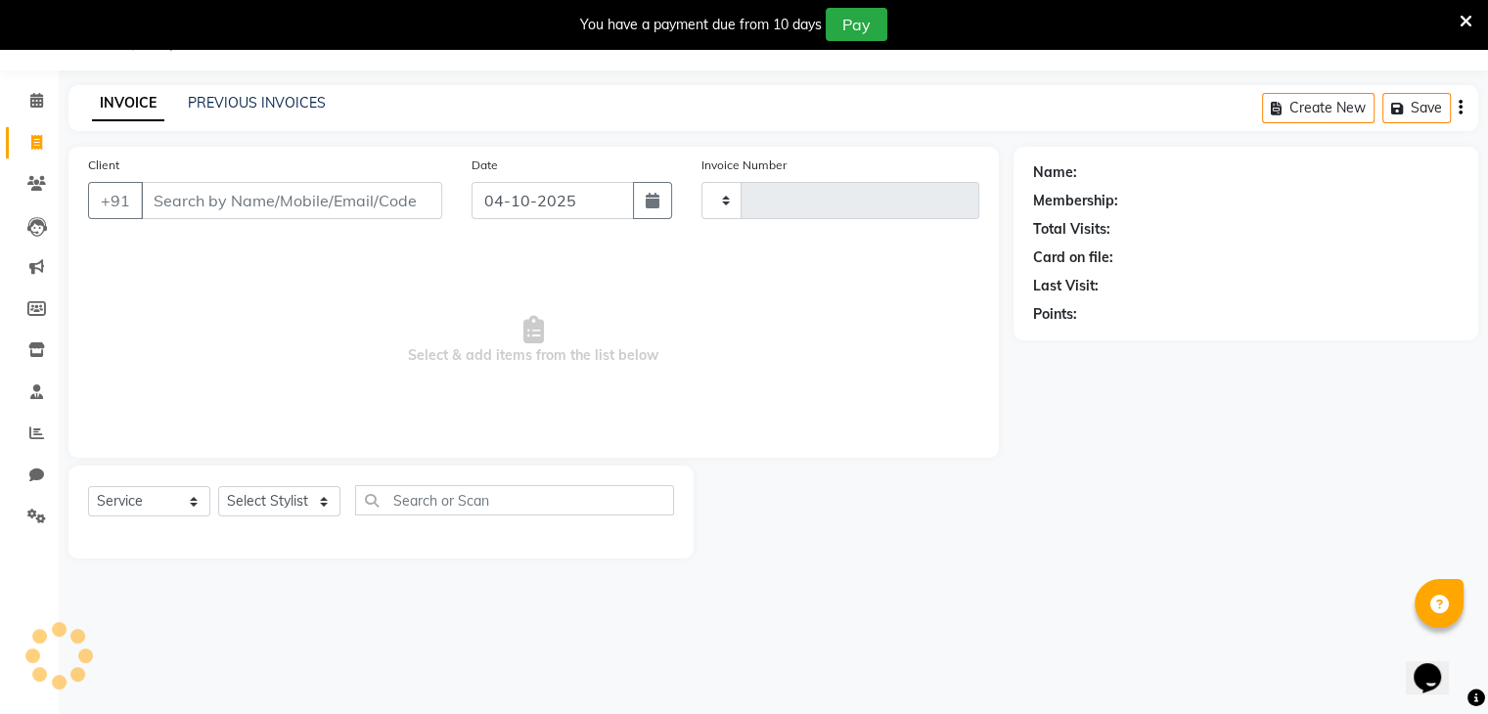
scroll to position [49, 0]
type input "0485"
select select "8913"
click at [285, 201] on input "Client" at bounding box center [291, 200] width 301 height 37
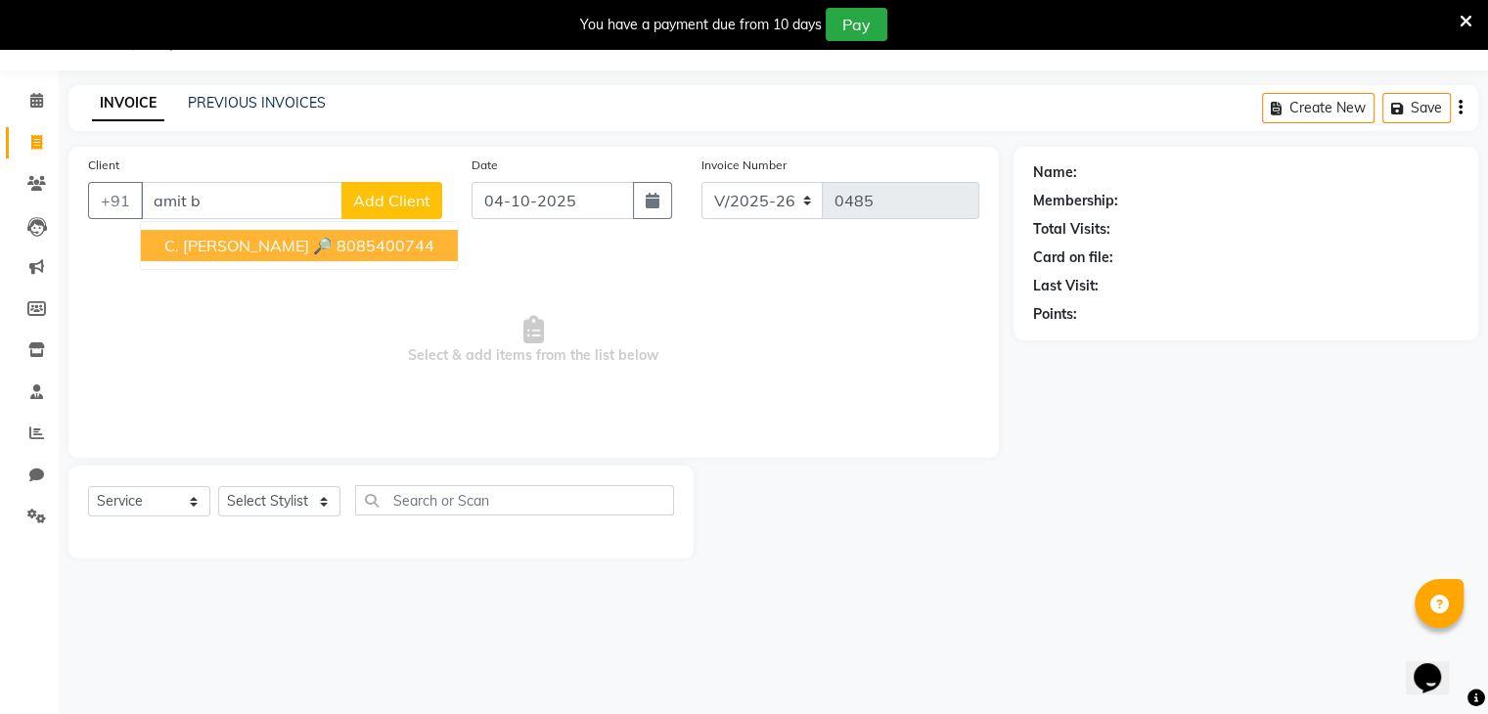
click at [294, 238] on span "C. [PERSON_NAME] 🔎" at bounding box center [248, 246] width 168 height 20
type input "8085400744"
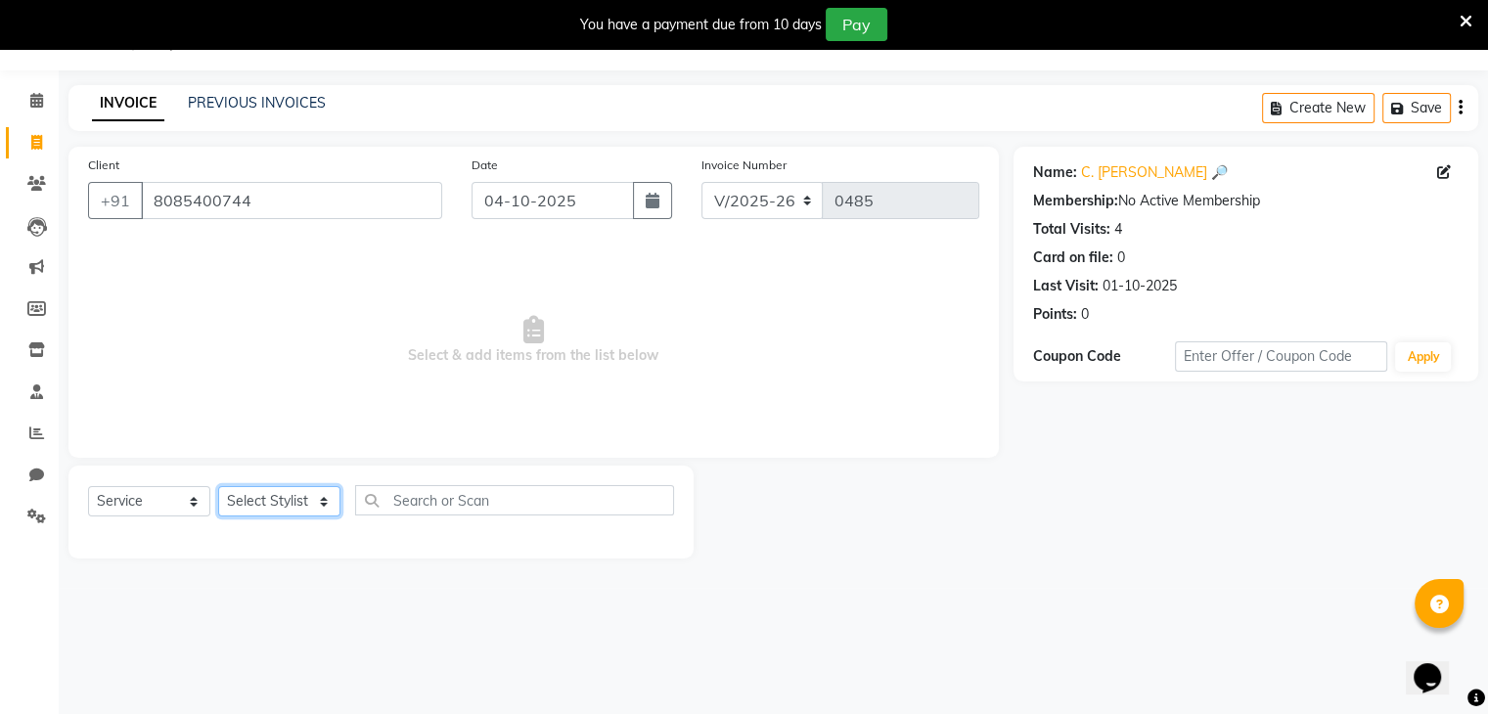
click at [323, 503] on select "Select Stylist [PERSON_NAME] [PERSON_NAME] [MEDICAL_DATA] [PERSON_NAME] [PERSON…" at bounding box center [279, 501] width 122 height 30
select select "90544"
click at [218, 487] on select "Select Stylist [PERSON_NAME] [PERSON_NAME] [MEDICAL_DATA] [PERSON_NAME] [PERSON…" at bounding box center [279, 501] width 122 height 30
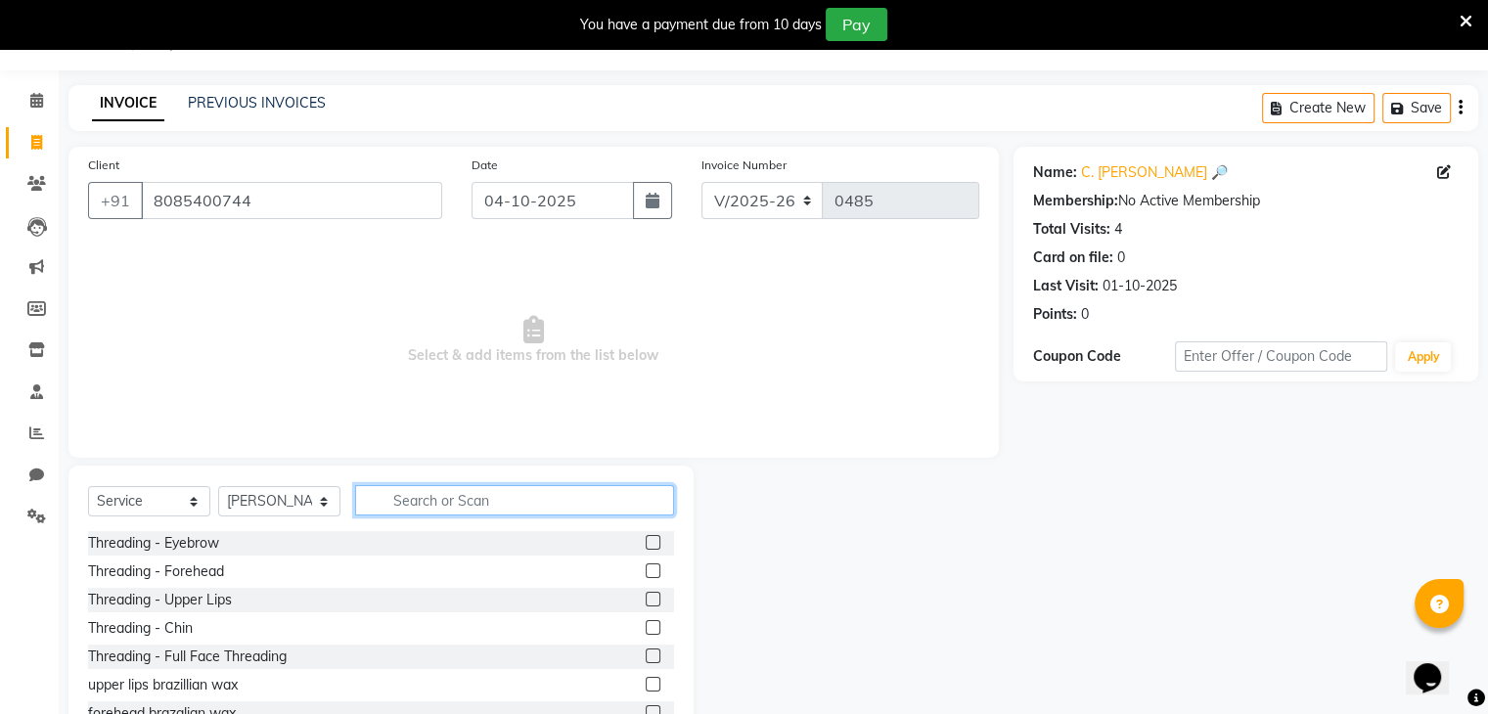
click at [396, 503] on input "text" at bounding box center [514, 500] width 319 height 30
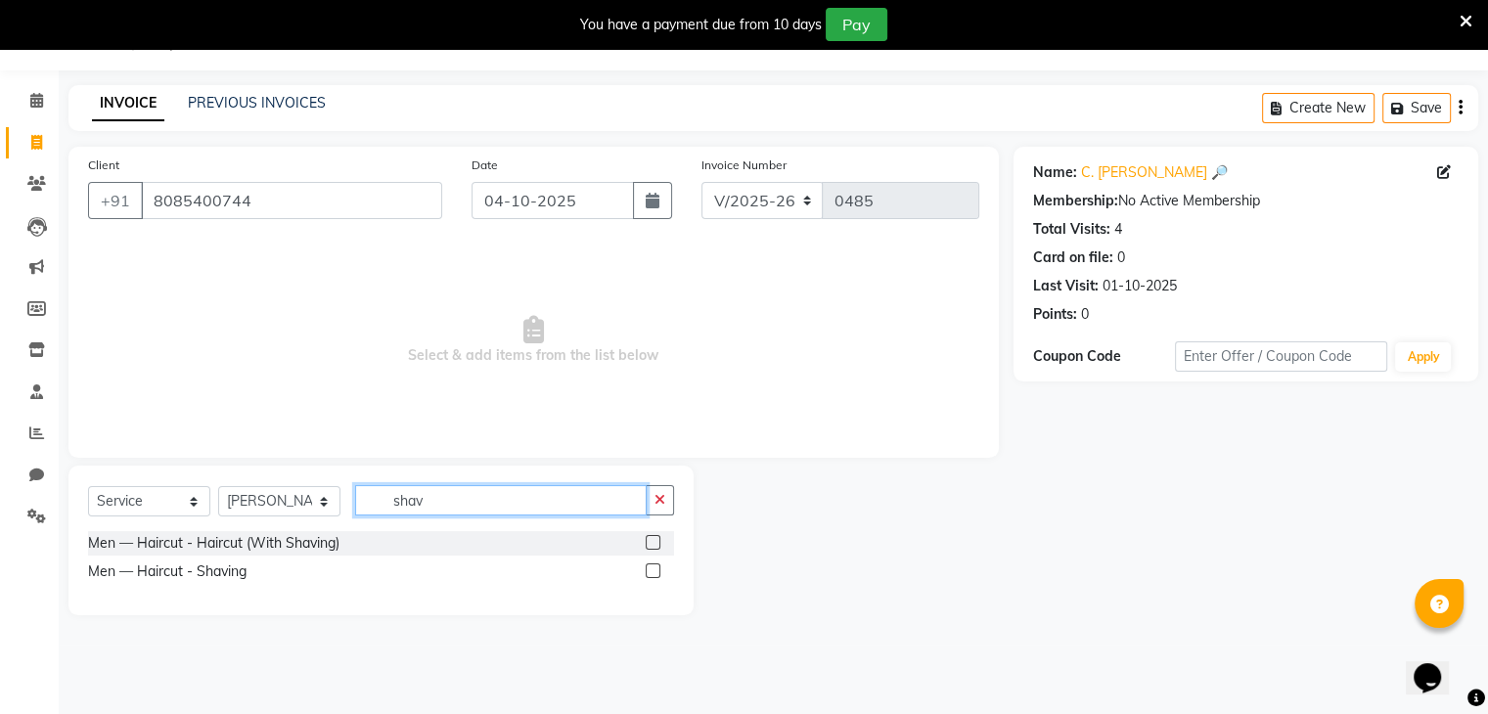
type input "shav"
click at [648, 572] on label at bounding box center [653, 571] width 15 height 15
click at [648, 572] on input "checkbox" at bounding box center [652, 572] width 13 height 13
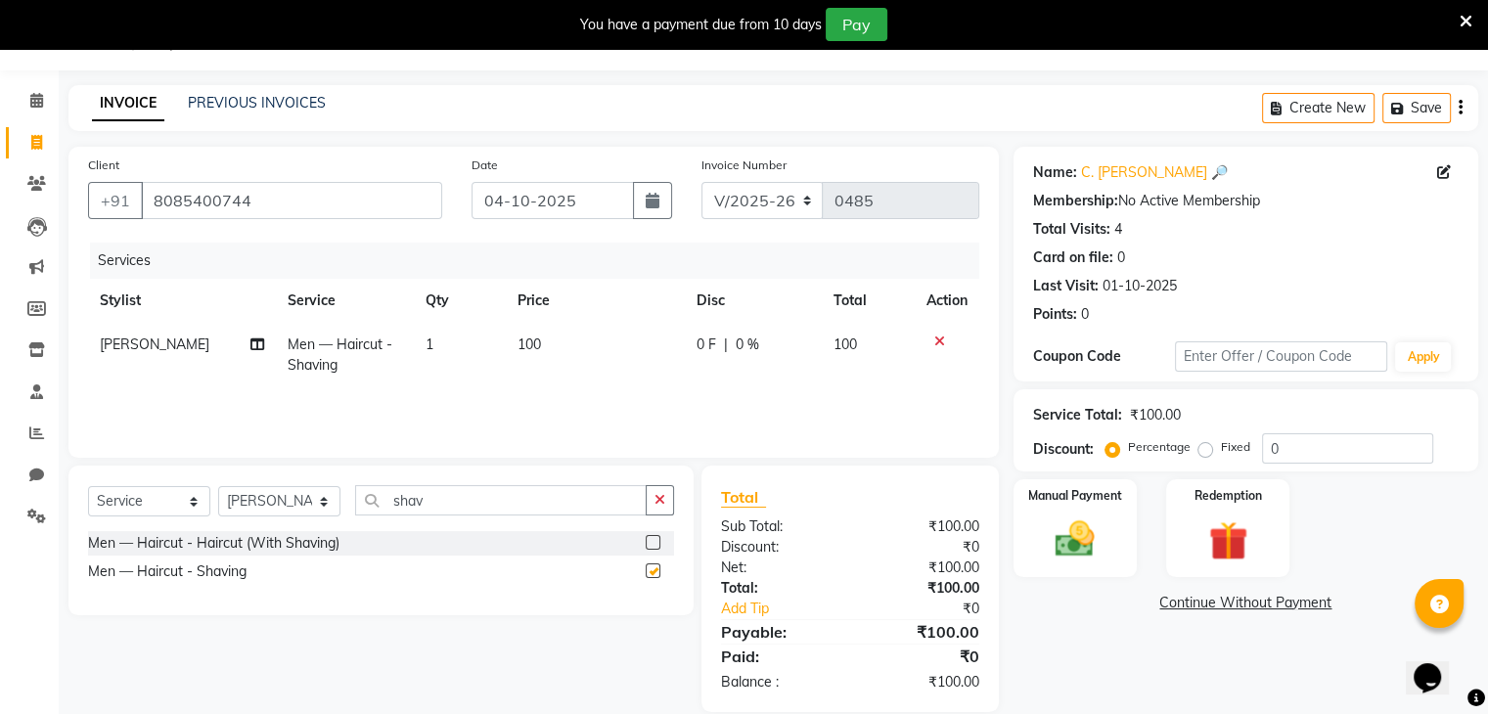
checkbox input "false"
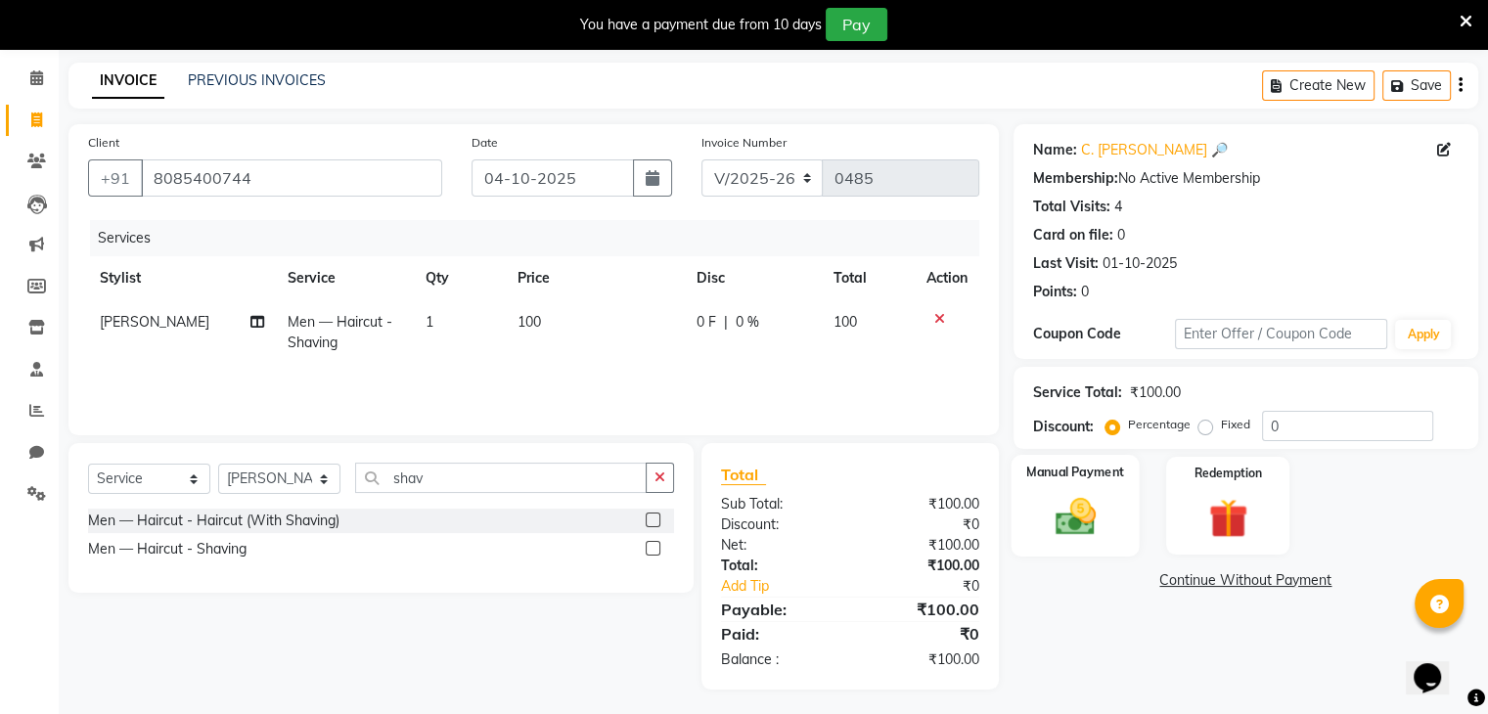
click at [1104, 500] on img at bounding box center [1075, 517] width 66 height 47
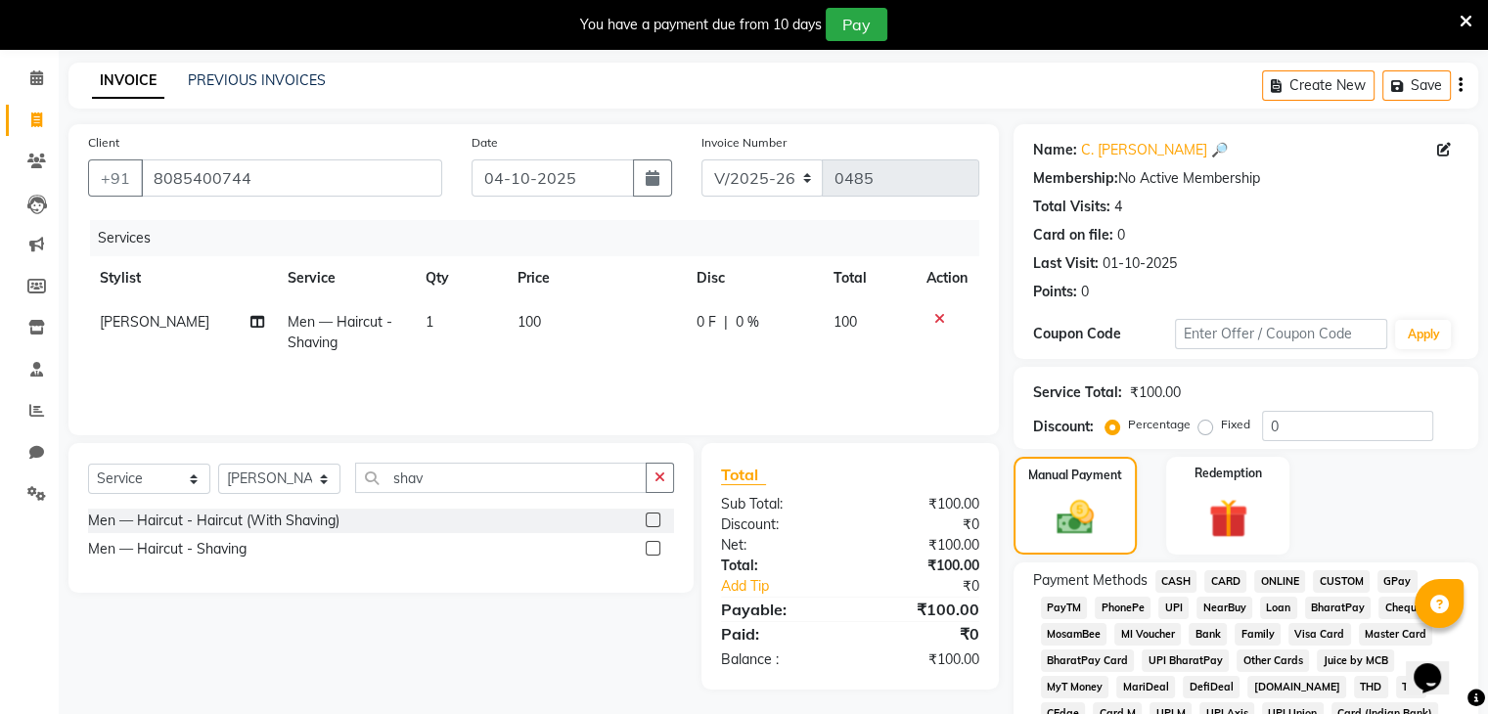
click at [1279, 579] on span "ONLINE" at bounding box center [1280, 582] width 51 height 23
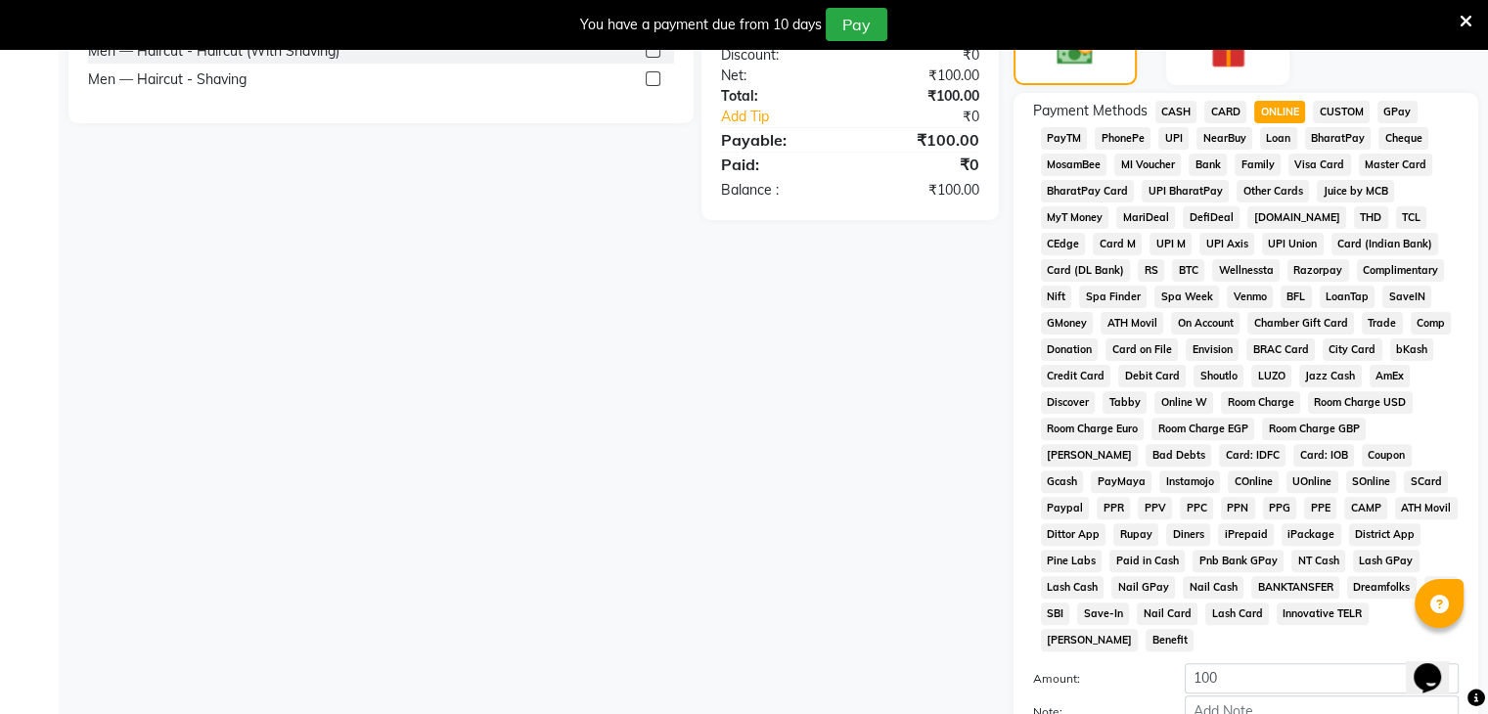
scroll to position [728, 0]
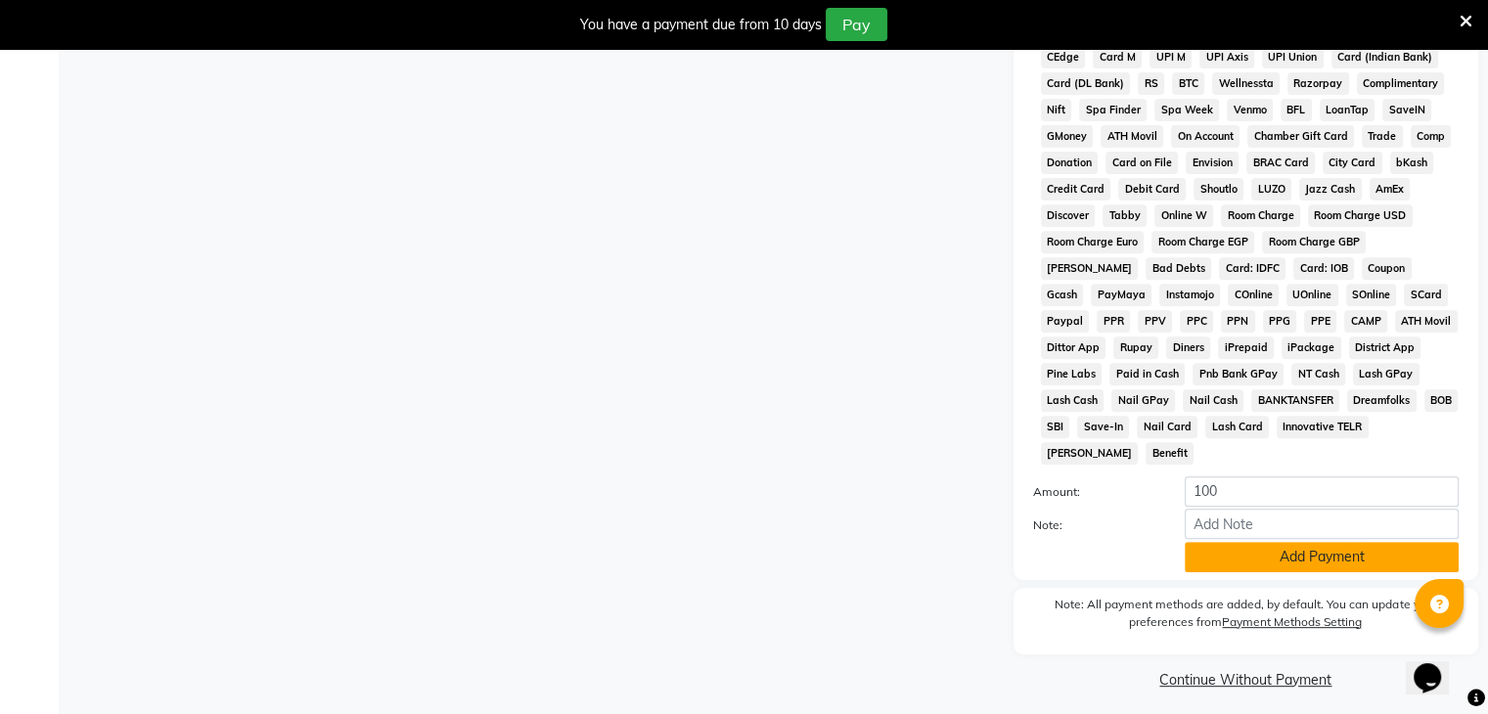
click at [1292, 549] on button "Add Payment" at bounding box center [1322, 557] width 274 height 30
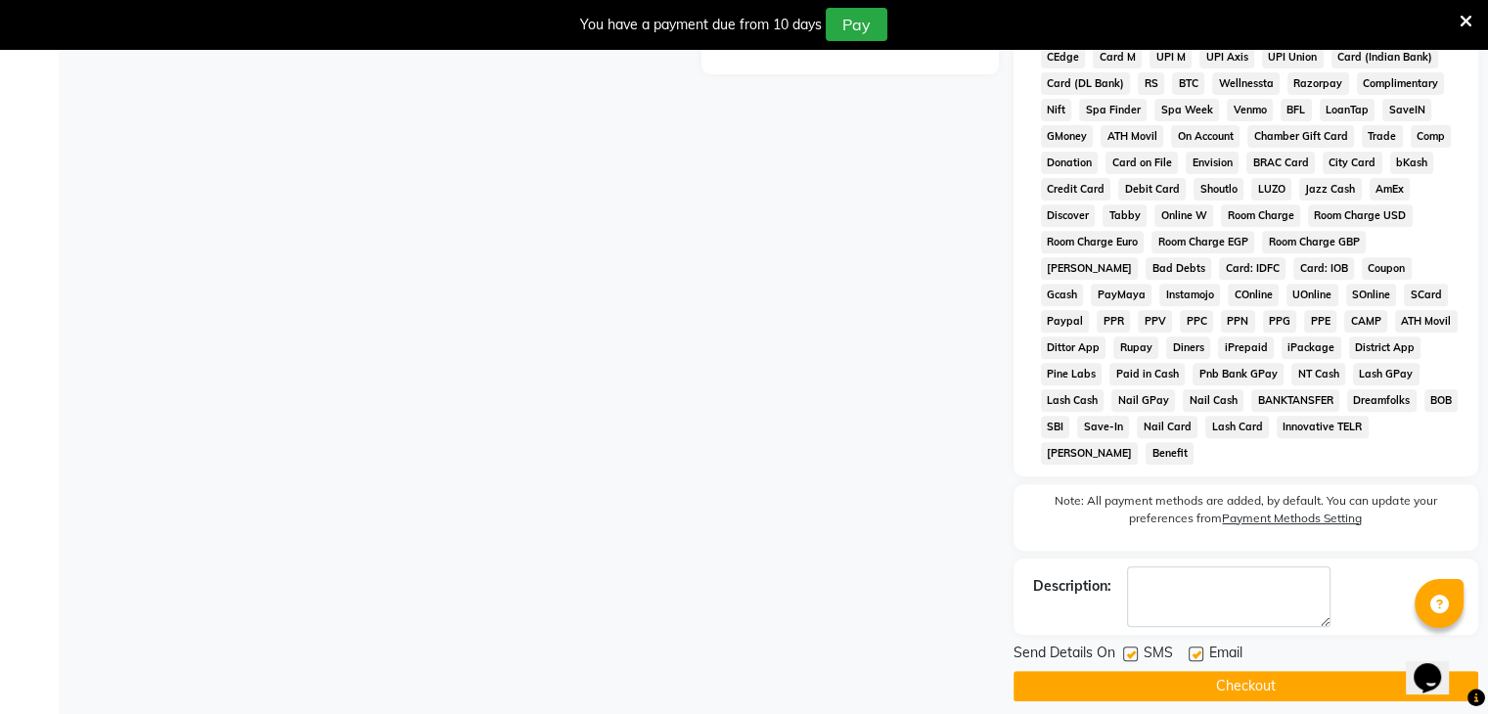
click at [1290, 671] on button "Checkout" at bounding box center [1246, 686] width 465 height 30
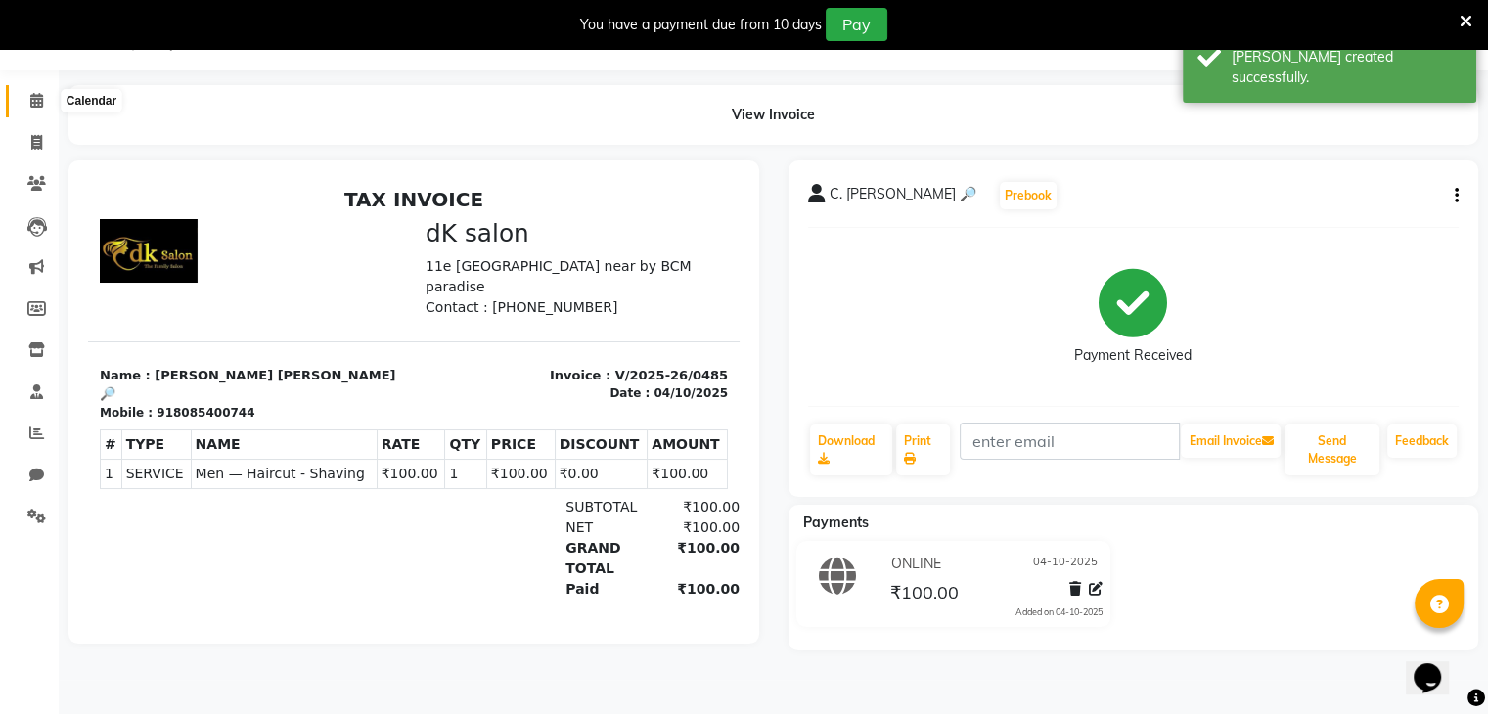
click at [36, 98] on icon at bounding box center [36, 100] width 13 height 15
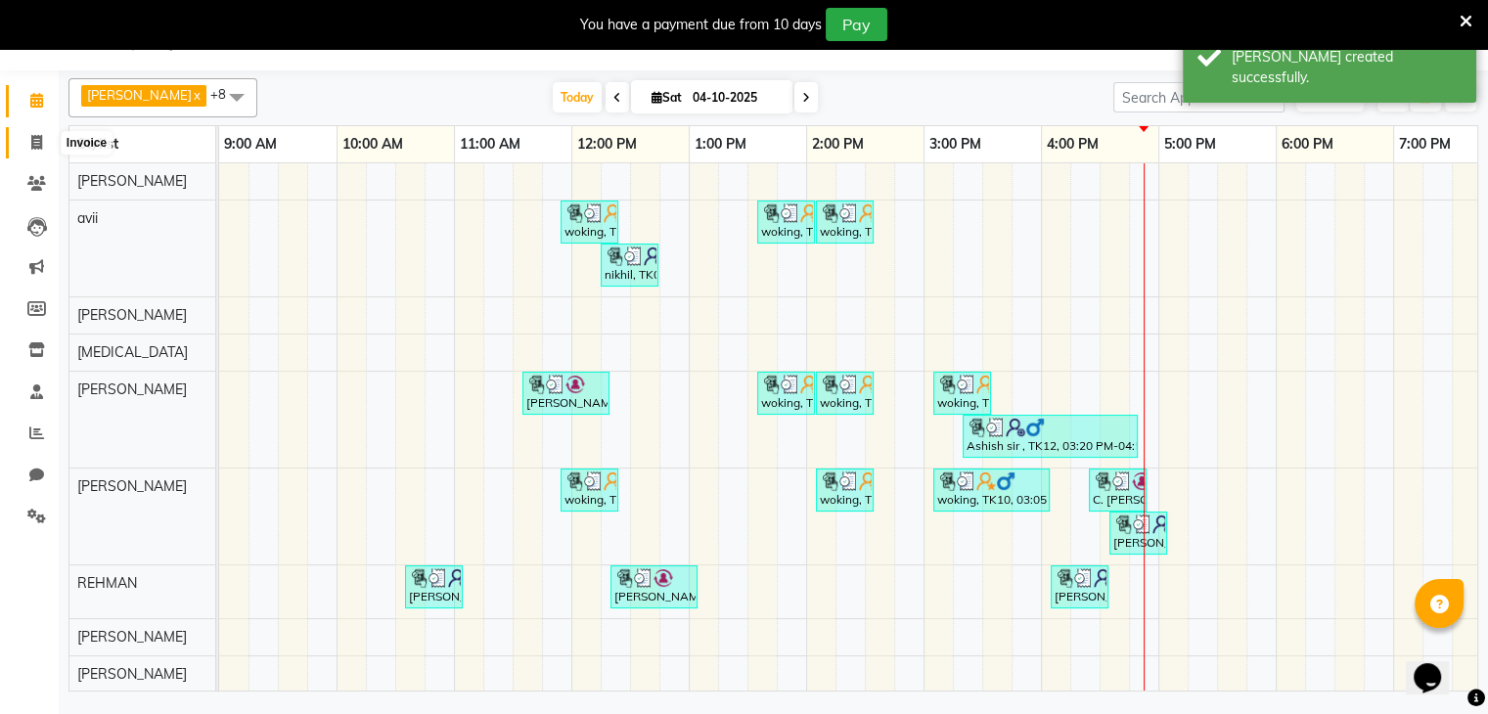
click at [32, 141] on icon at bounding box center [36, 142] width 11 height 15
select select "8913"
select select "service"
